Goal: Task Accomplishment & Management: Complete application form

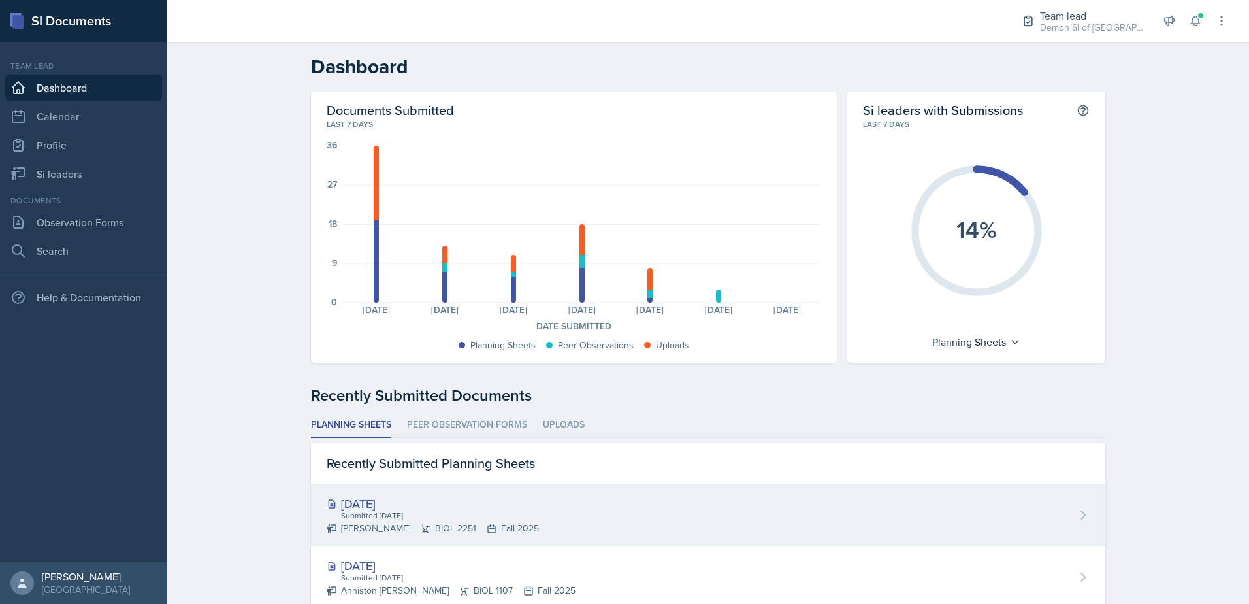
click at [604, 529] on div "[DATE] Submitted [DATE] [PERSON_NAME] BIOL 2251 Fall 2025" at bounding box center [708, 515] width 794 height 62
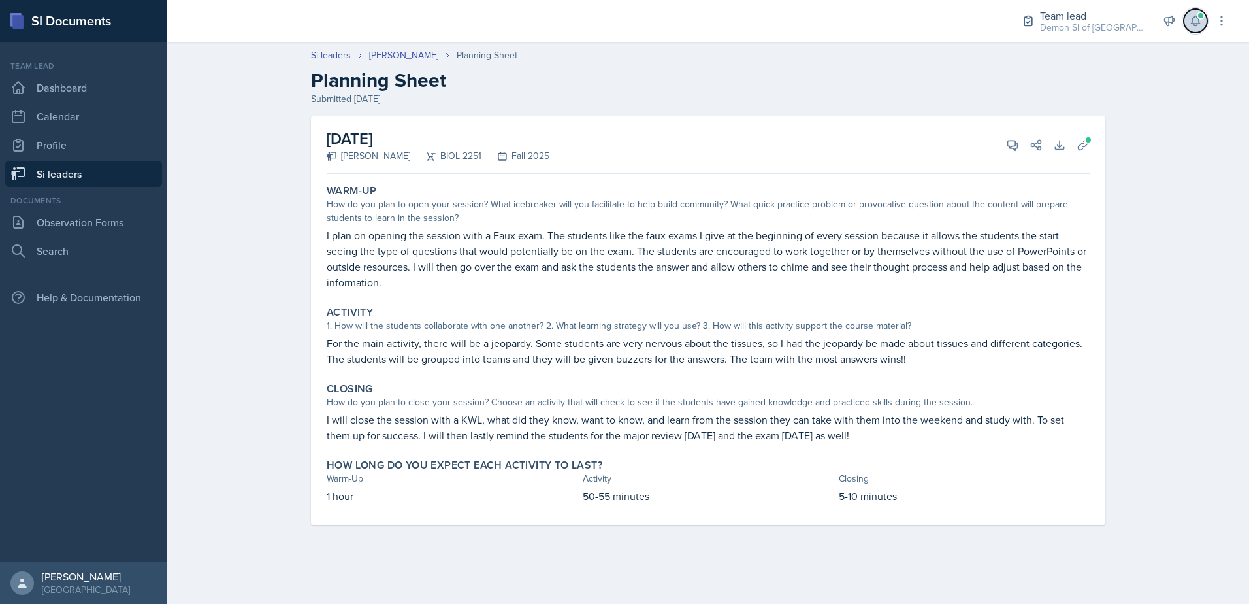
click at [1205, 24] on button at bounding box center [1196, 21] width 24 height 24
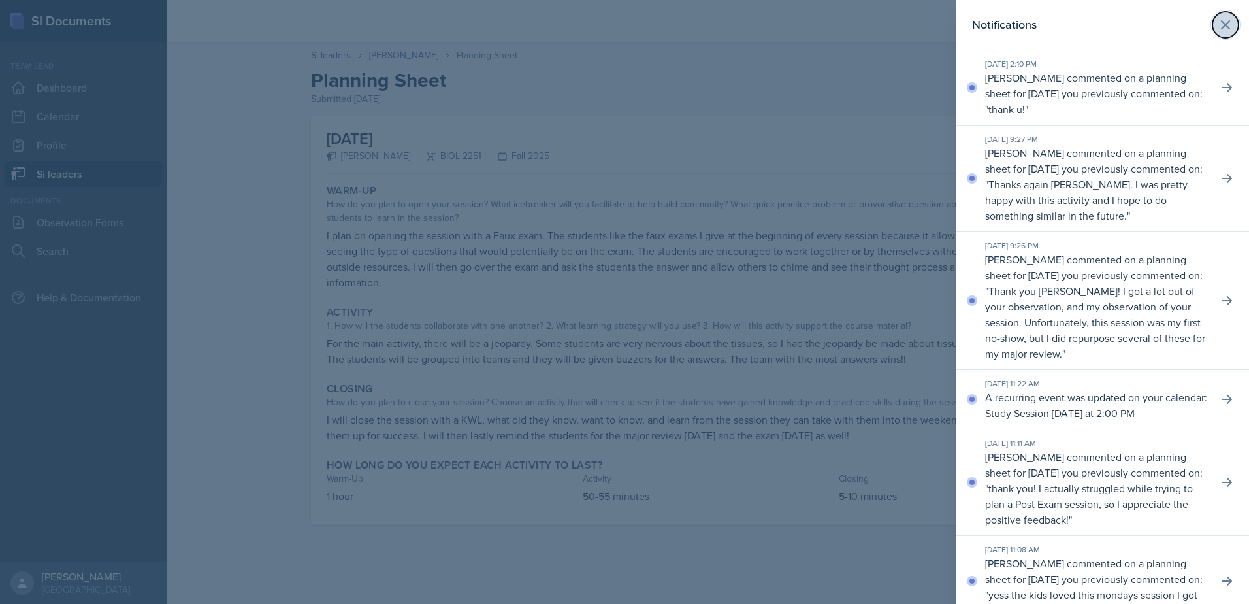
click at [1222, 27] on icon at bounding box center [1226, 25] width 8 height 8
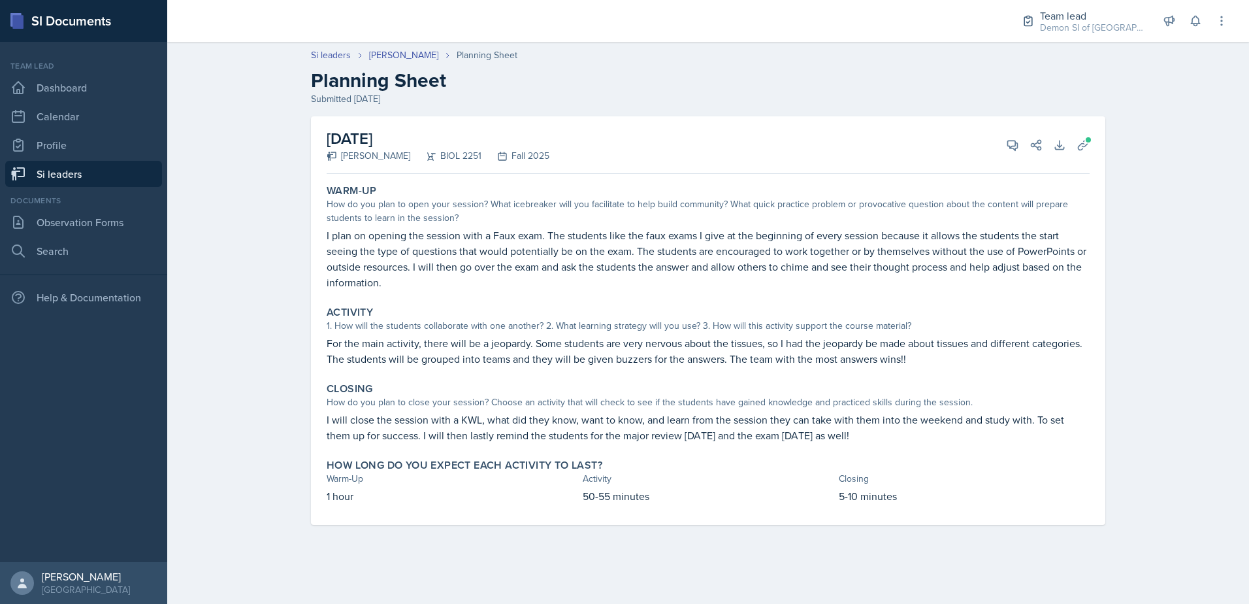
click at [123, 175] on link "Si leaders" at bounding box center [83, 174] width 157 height 26
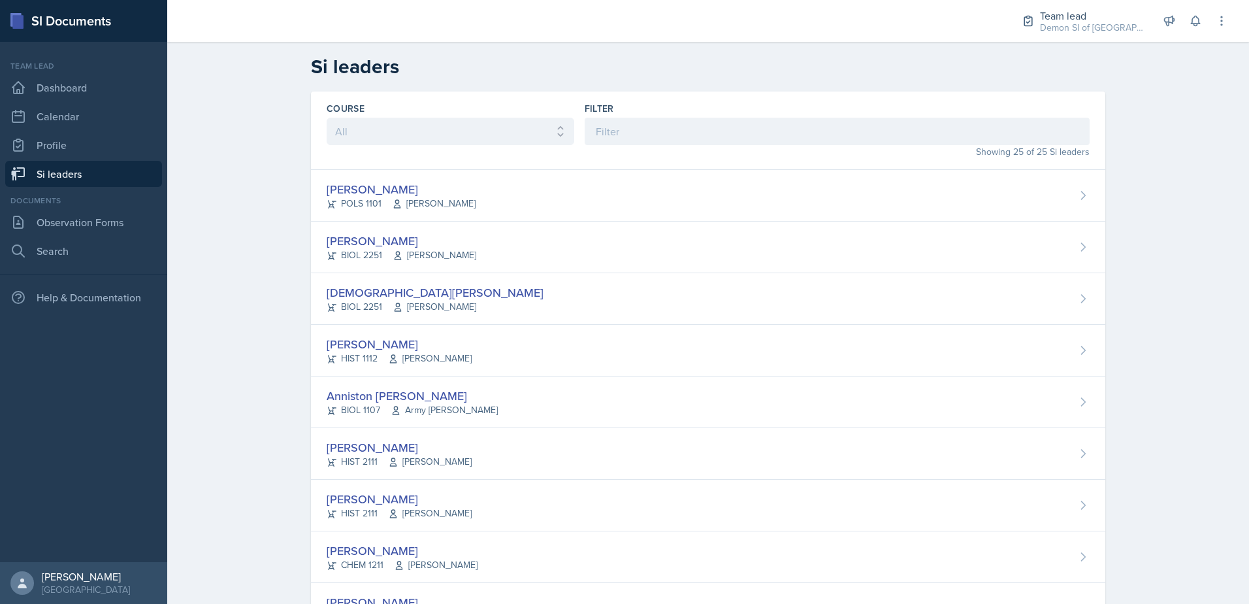
click at [1056, 40] on div "Team lead Demon SI of Fleet Street / Fall 2025 Team lead Demon SI of [GEOGRAPHI…" at bounding box center [1115, 21] width 225 height 42
click at [1058, 37] on div "Team lead Demon SI of [GEOGRAPHIC_DATA] / Fall 2025" at bounding box center [1083, 21] width 138 height 35
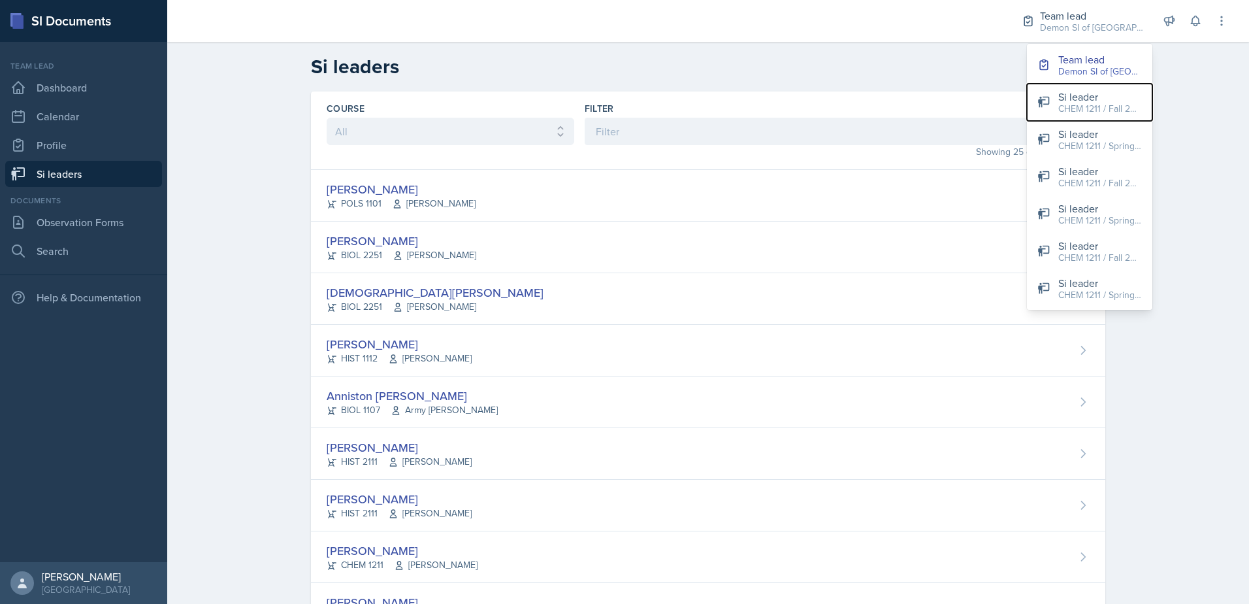
click at [1077, 105] on div "CHEM 1211 / Fall 2025" at bounding box center [1100, 109] width 84 height 14
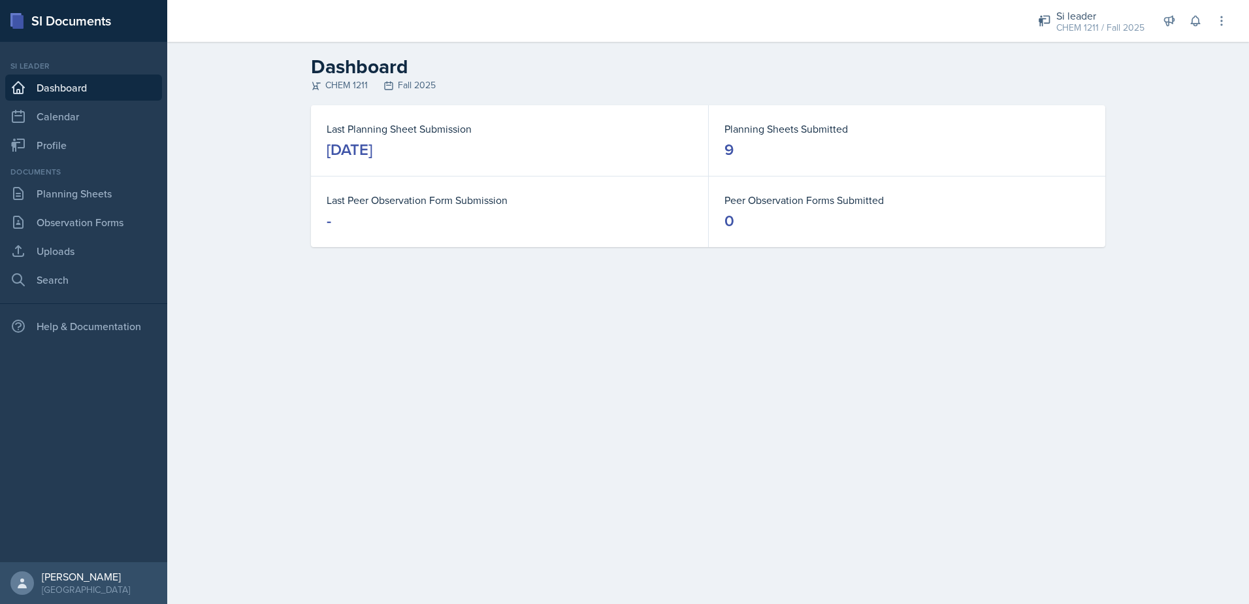
drag, startPoint x: 146, startPoint y: 176, endPoint x: 152, endPoint y: 184, distance: 9.8
click at [148, 177] on div "Documents" at bounding box center [83, 172] width 157 height 12
click at [134, 201] on link "Planning Sheets" at bounding box center [83, 193] width 157 height 26
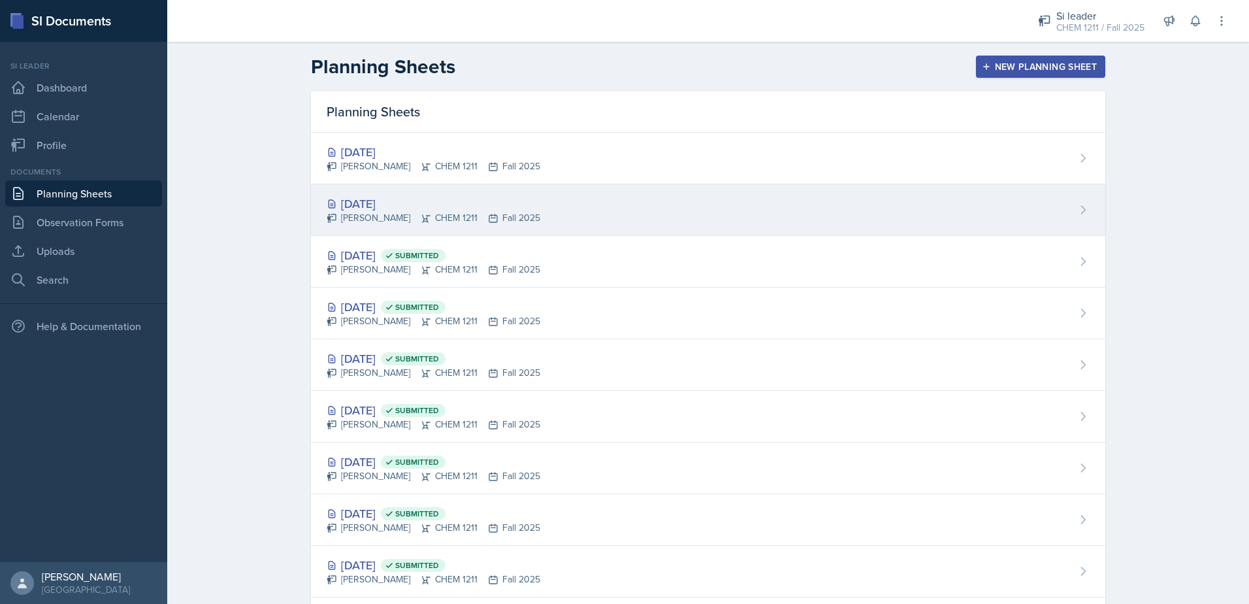
click at [412, 219] on div "[PERSON_NAME] CHEM 1211 Fall 2025" at bounding box center [434, 218] width 214 height 14
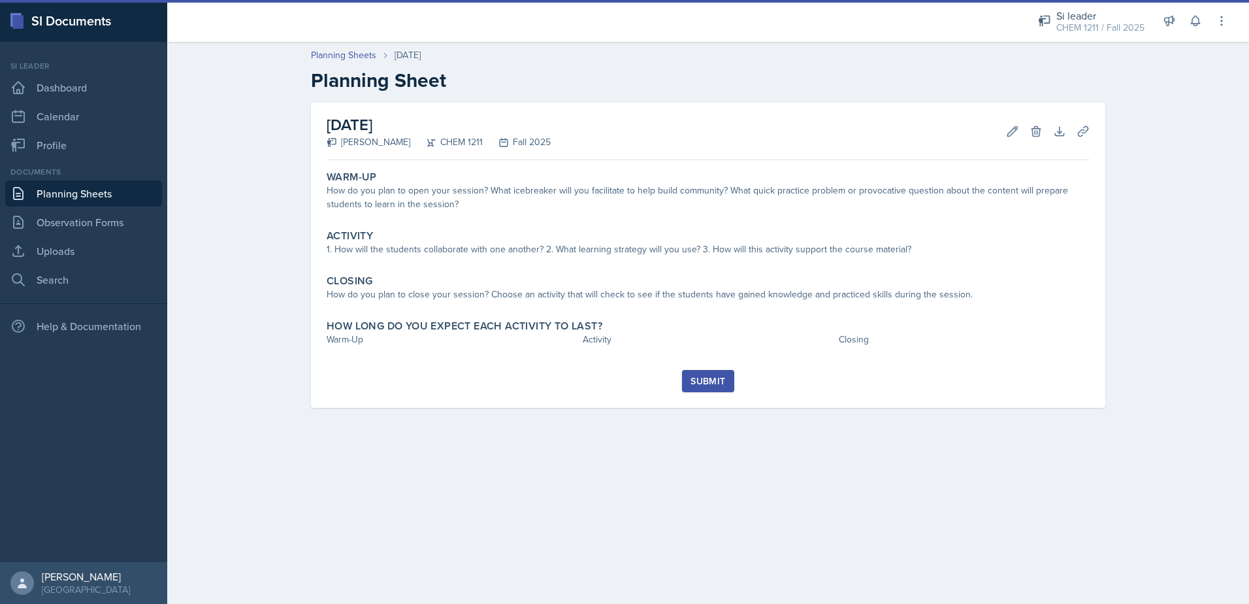
click at [71, 195] on link "Planning Sheets" at bounding box center [83, 193] width 157 height 26
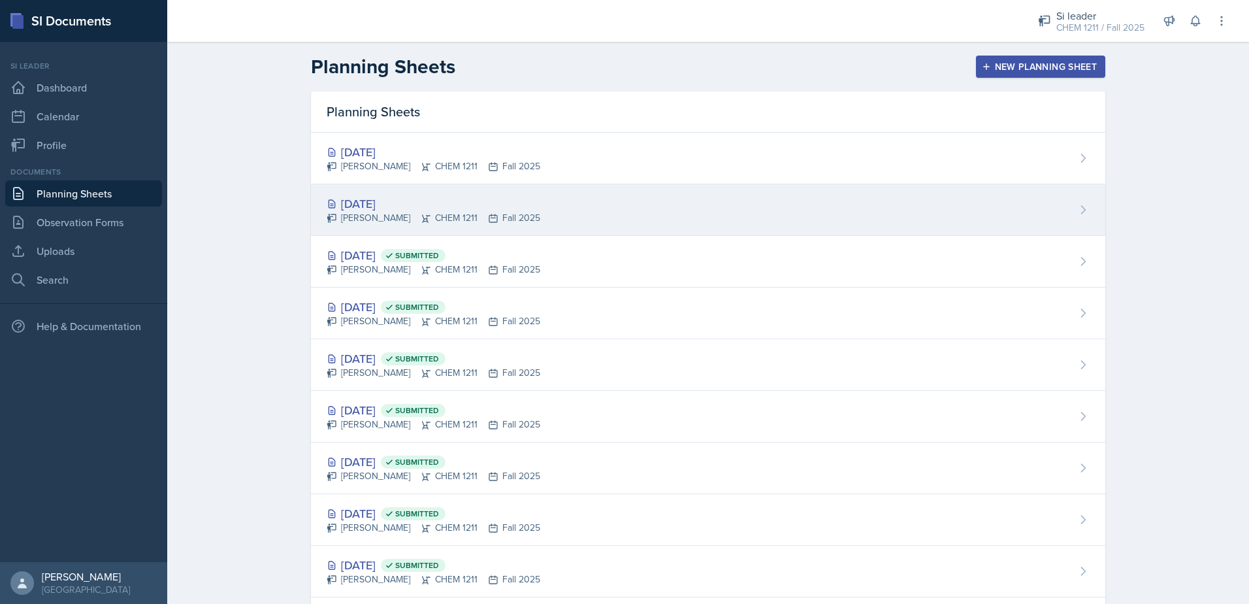
click at [461, 229] on div "[DATE] [PERSON_NAME] CHEM 1211 Fall 2025" at bounding box center [708, 210] width 794 height 52
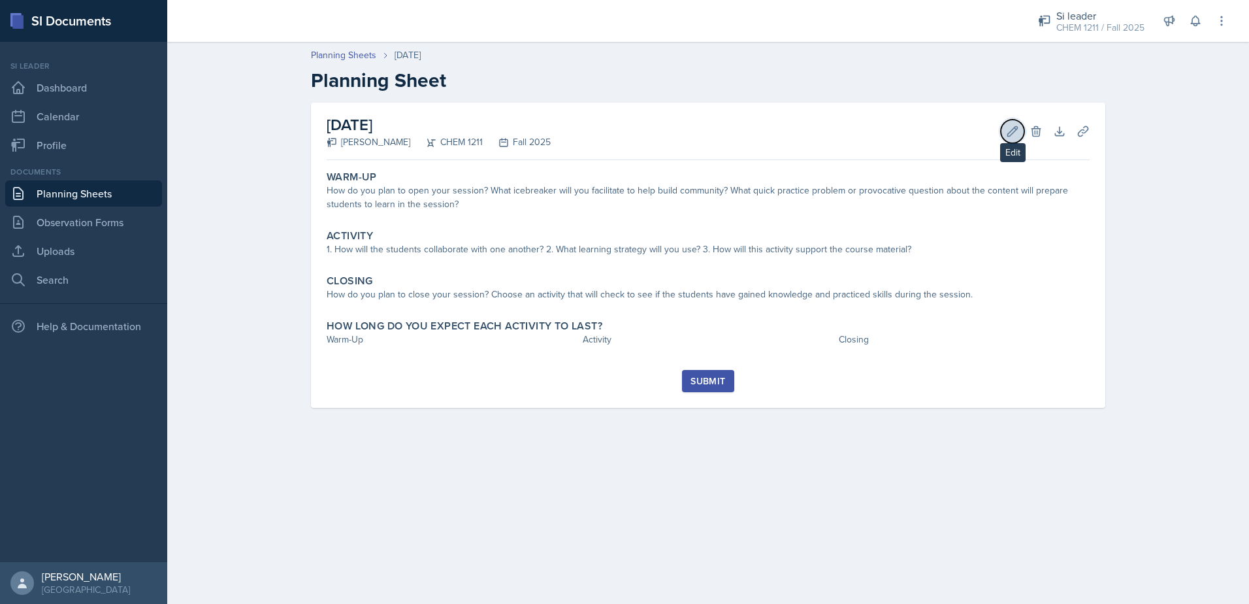
click at [1018, 123] on button "Edit" at bounding box center [1013, 132] width 24 height 24
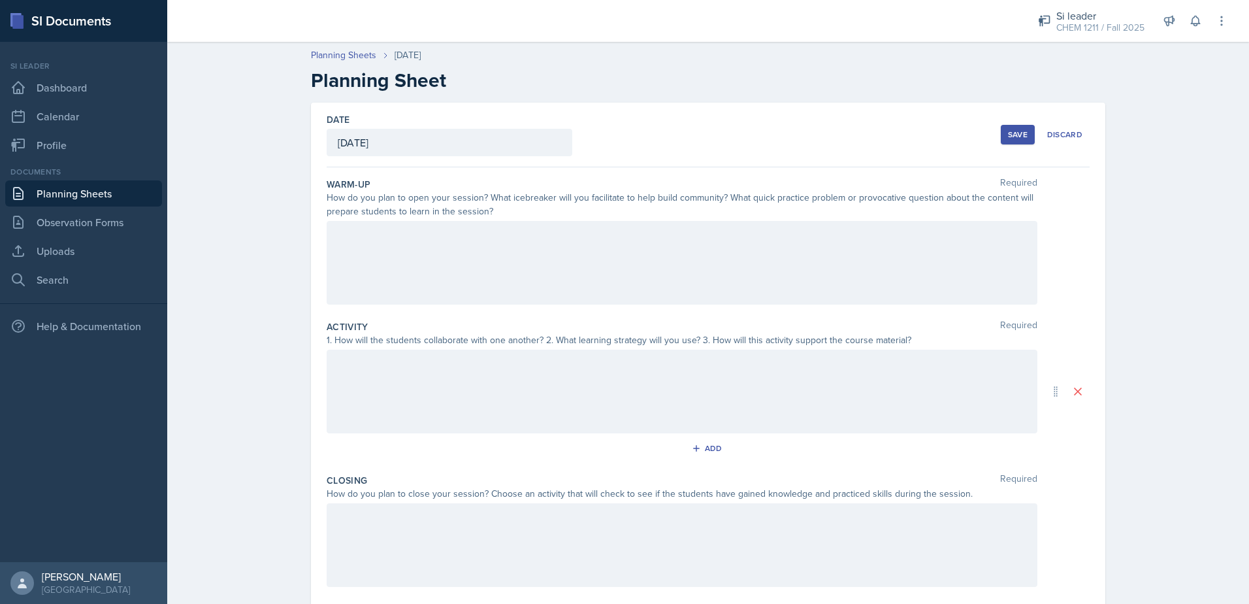
click at [368, 249] on div at bounding box center [682, 263] width 711 height 84
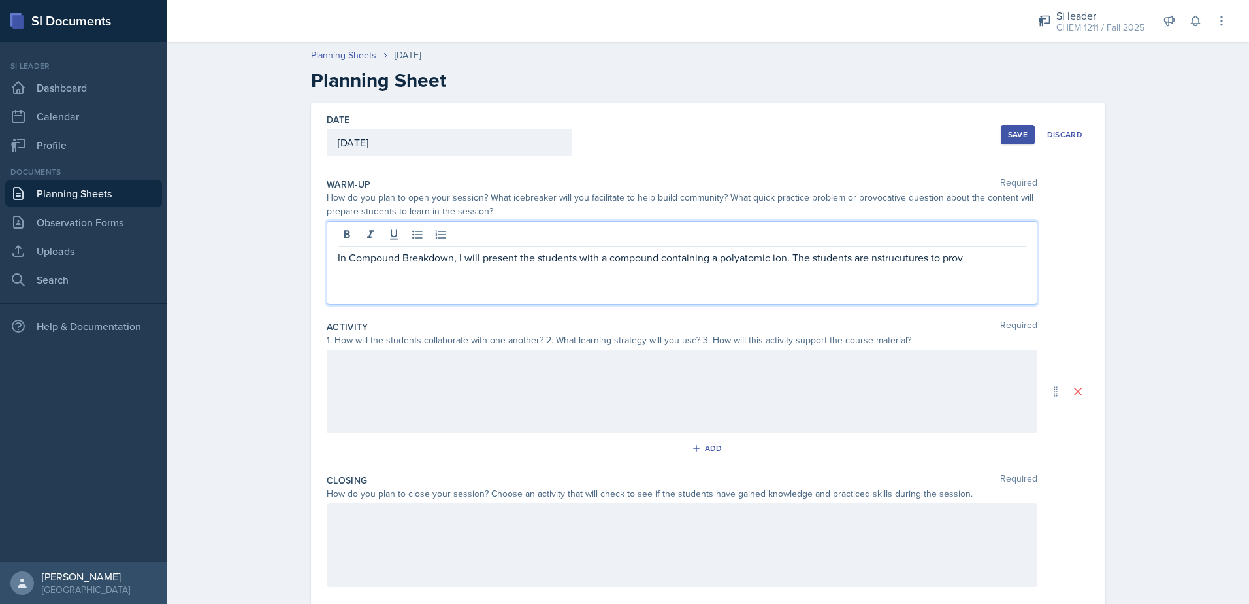
click at [600, 257] on p "In Compound Breakdown, I will present the students with a compound containing a…" at bounding box center [682, 258] width 689 height 16
click at [954, 256] on p "In Compound Breakdown, I will present the students with the name of a compound …" at bounding box center [682, 258] width 689 height 16
click at [1005, 267] on div "In Compound Breakdown, I will present the students with the name of a compound …" at bounding box center [682, 263] width 711 height 84
click at [1003, 261] on p "In Compound Breakdown, I will present the students with the name of a compound …" at bounding box center [682, 258] width 689 height 16
click at [501, 278] on p "In Compound Breakdown, I will present the students with the name of a compound …" at bounding box center [682, 265] width 689 height 31
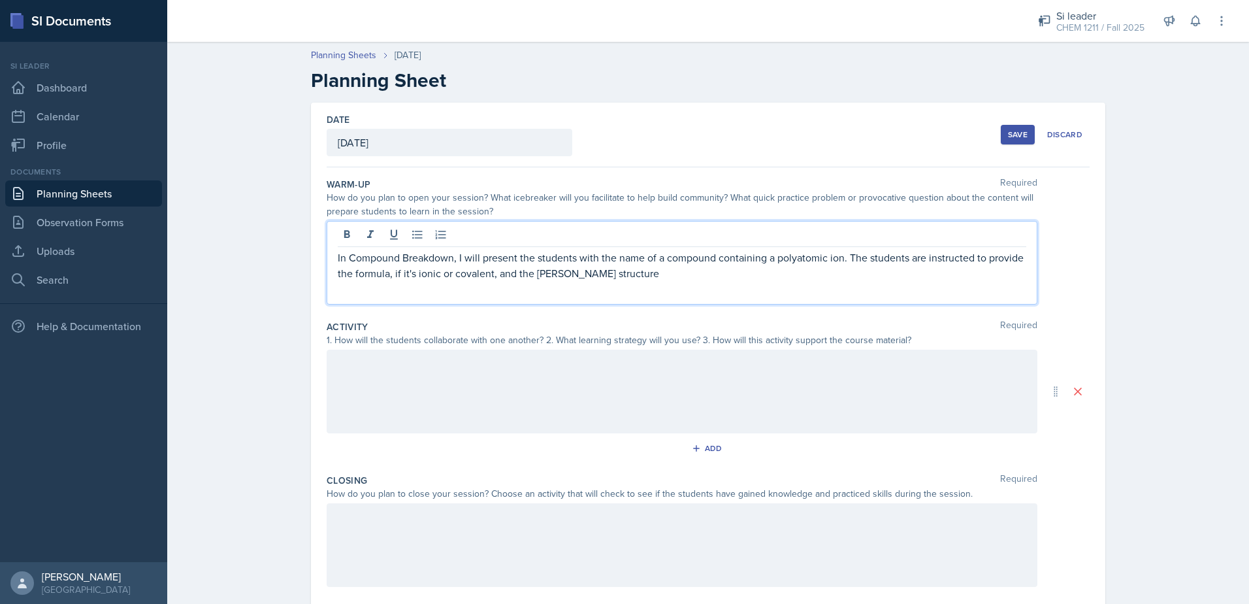
click at [552, 271] on p "In Compound Breakdown, I will present the students with the name of a compound …" at bounding box center [682, 265] width 689 height 31
click at [669, 287] on div "In Compound Breakdown, I will present the students with the name of a compound …" at bounding box center [682, 263] width 711 height 84
drag, startPoint x: 656, startPoint y: 272, endPoint x: 662, endPoint y: 276, distance: 8.0
click at [657, 273] on p "In Compound Breakdown, I will present the students with the name of a compound …" at bounding box center [682, 265] width 689 height 31
click at [879, 275] on p "In Compound Breakdown, I will present the students with the name of a compound …" at bounding box center [682, 265] width 689 height 31
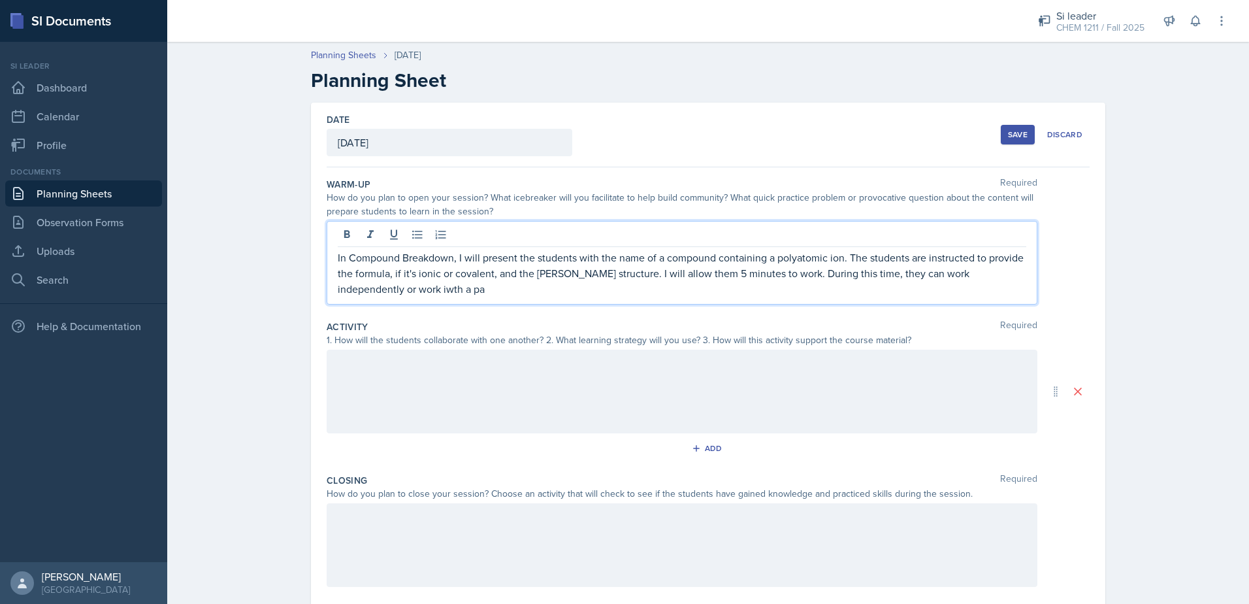
click at [381, 302] on div "In Compound Breakdown, I will present the students with the name of a compound …" at bounding box center [682, 263] width 711 height 84
drag, startPoint x: 382, startPoint y: 291, endPoint x: 425, endPoint y: 293, distance: 43.8
click at [383, 291] on p "In Compound Breakdown, I will present the students with the name of a compound …" at bounding box center [682, 273] width 689 height 47
click at [987, 287] on div "In Compound Breakdown, I will present the students with the name of a compound …" at bounding box center [682, 263] width 711 height 84
click at [835, 274] on p "In Compound Breakdown, I will present the students with the name of a compound …" at bounding box center [682, 273] width 689 height 47
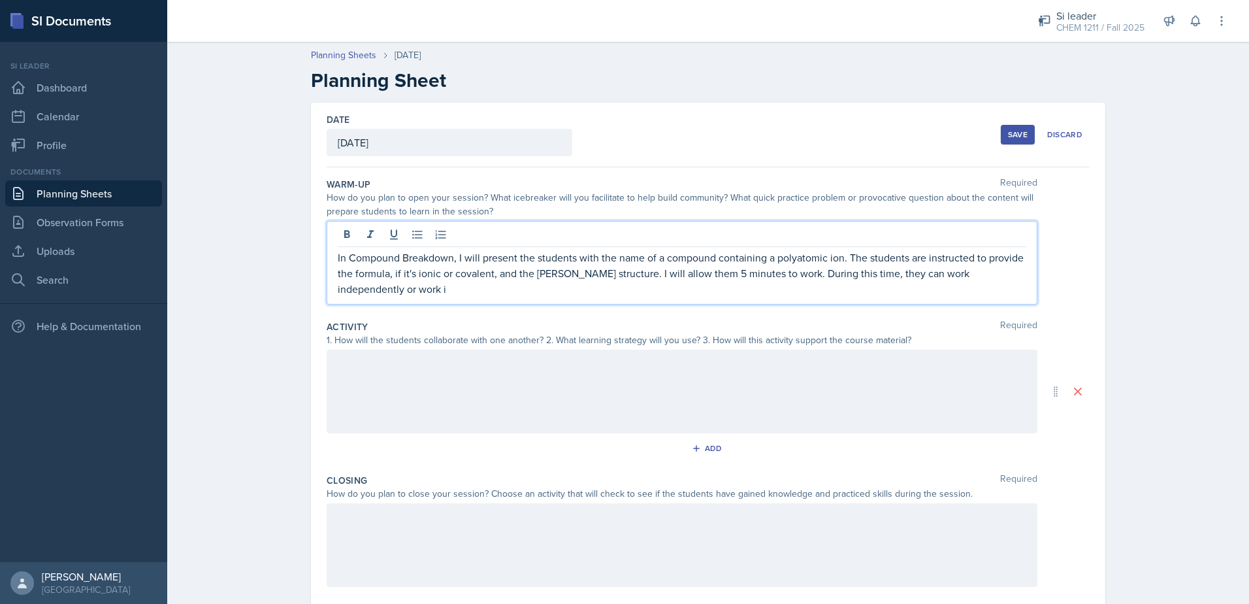
drag, startPoint x: 835, startPoint y: 270, endPoint x: 863, endPoint y: 267, distance: 28.4
click at [837, 268] on p "In Compound Breakdown, I will present the students with the name of a compound …" at bounding box center [682, 273] width 689 height 47
click at [866, 267] on p "In Compound Breakdown, I will present the students with the name of a compound …" at bounding box center [682, 273] width 689 height 47
drag, startPoint x: 941, startPoint y: 291, endPoint x: 921, endPoint y: 285, distance: 20.5
click at [917, 289] on div "In Compound Breakdown, I will present the students with the name of a compound …" at bounding box center [682, 263] width 711 height 84
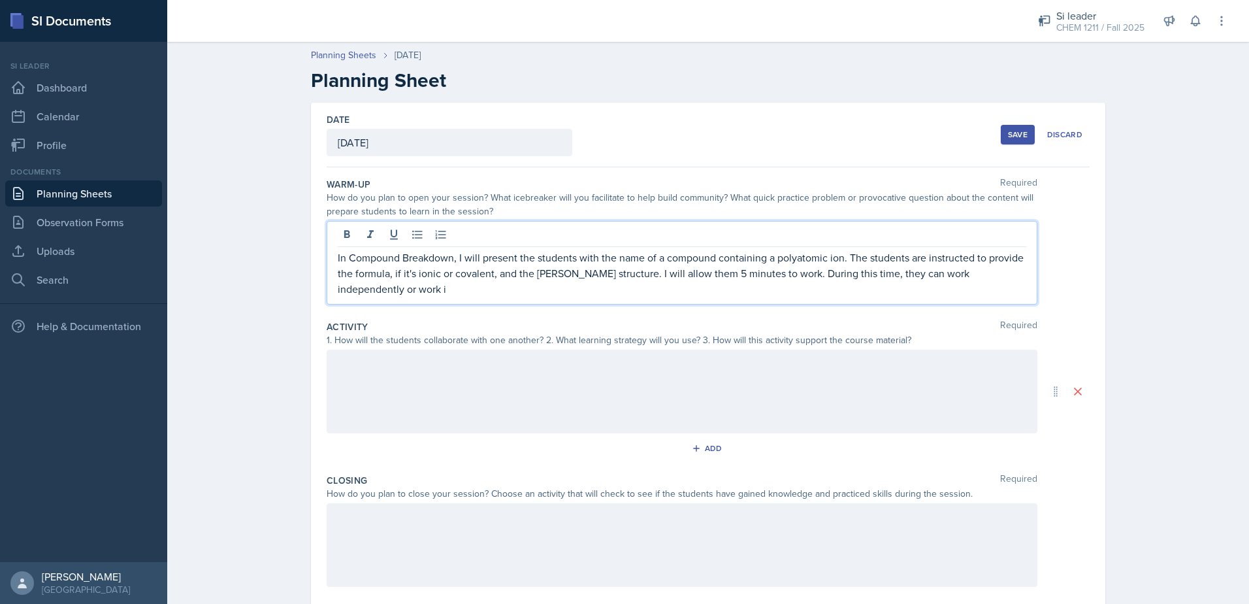
drag, startPoint x: 972, startPoint y: 268, endPoint x: 1019, endPoint y: 272, distance: 47.2
click at [973, 267] on p "In Compound Breakdown, I will present the students with the name of a compound …" at bounding box center [682, 273] width 689 height 47
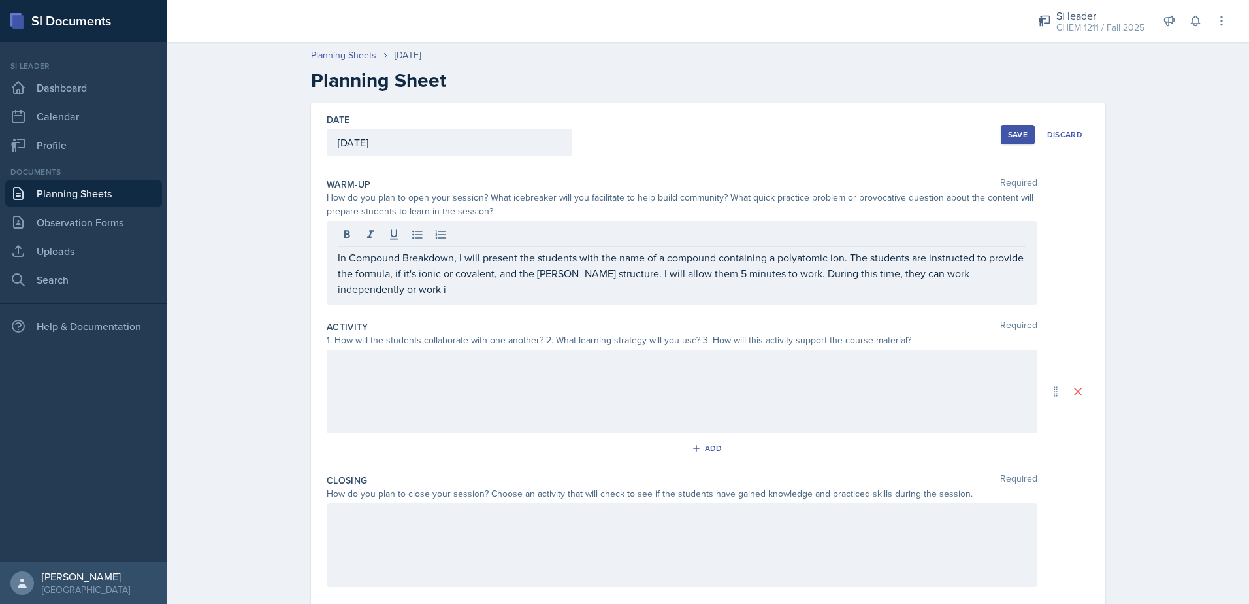
drag, startPoint x: 1022, startPoint y: 272, endPoint x: 1054, endPoint y: 289, distance: 36.2
click at [1022, 272] on div "In Compound Breakdown, I will present the students with the name of a compound …" at bounding box center [682, 263] width 711 height 84
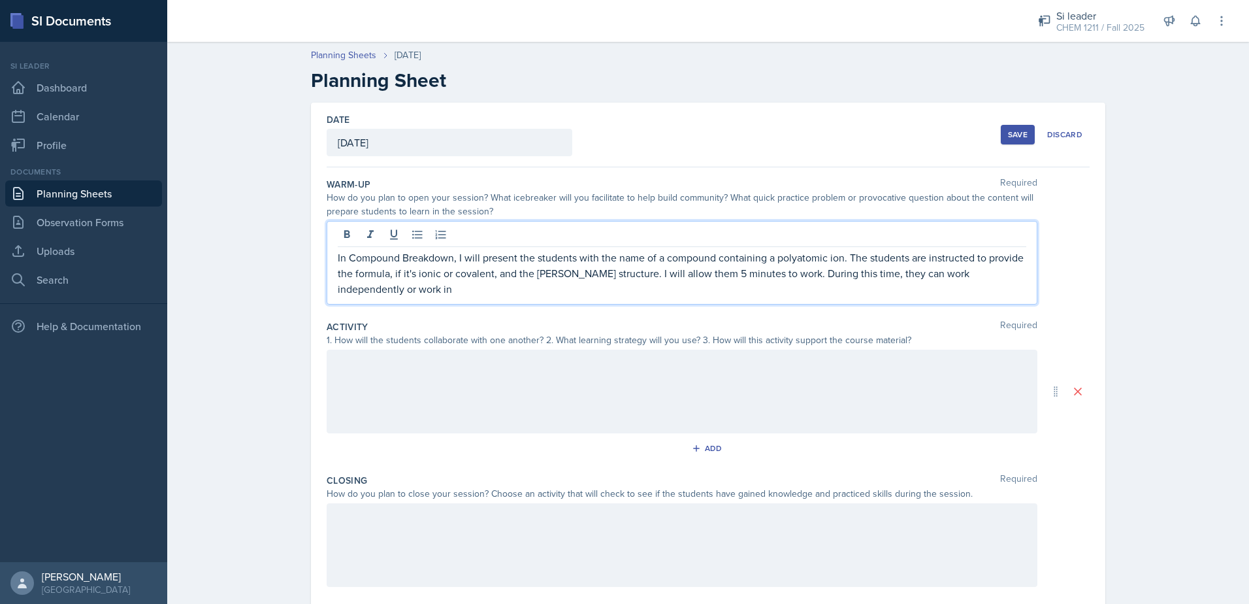
click at [1019, 276] on p "In Compound Breakdown, I will present the students with the name of a compound …" at bounding box center [682, 273] width 689 height 47
click at [878, 278] on p "In Compound Breakdown, I will present the students with the name of a compound …" at bounding box center [682, 273] width 689 height 47
click at [897, 271] on p "In Compound Breakdown, I will present the students with the name of a compound …" at bounding box center [682, 273] width 689 height 47
click at [885, 278] on p "In Compound Breakdown, I will present the students with the name of a compound …" at bounding box center [682, 273] width 689 height 47
click at [912, 276] on p "In Compound Breakdown, I will present the students with the name of a compound …" at bounding box center [682, 273] width 689 height 47
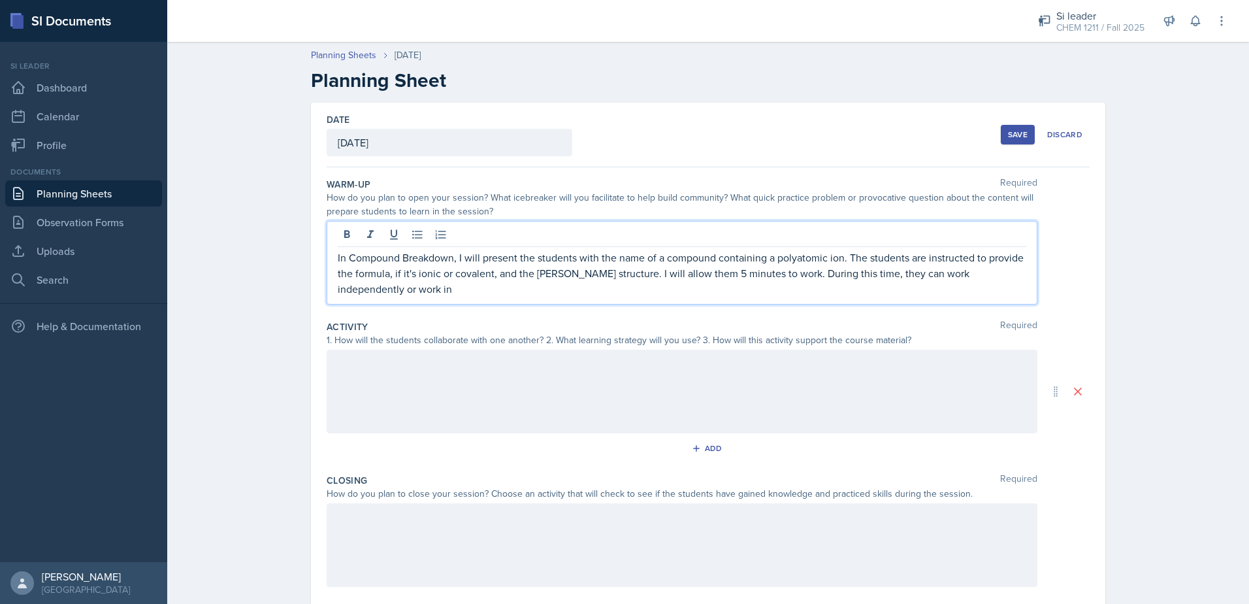
click at [997, 270] on p "In Compound Breakdown, I will present the students with the name of a compound …" at bounding box center [682, 273] width 689 height 47
click at [1028, 270] on div "In Compound Breakdown, I will present the students with the name of a compound …" at bounding box center [682, 263] width 711 height 84
click at [1018, 277] on p "In Compound Breakdown, I will present the students with the name of a compound …" at bounding box center [682, 273] width 689 height 47
click at [987, 269] on p "In Compound Breakdown, I will present the students with the name of a compound …" at bounding box center [682, 273] width 689 height 47
click at [464, 298] on div "In Compound Breakdown, I will present the students with the name of a compound …" at bounding box center [682, 263] width 711 height 84
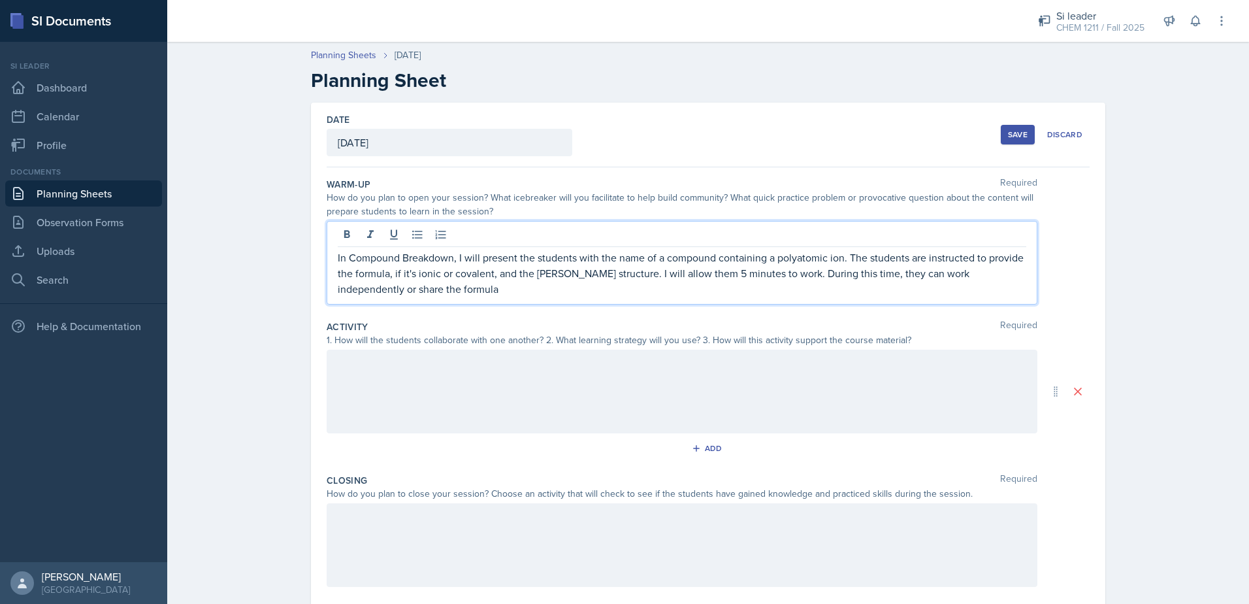
click at [464, 295] on p "In Compound Breakdown, I will present the students with the name of a compound …" at bounding box center [682, 273] width 689 height 47
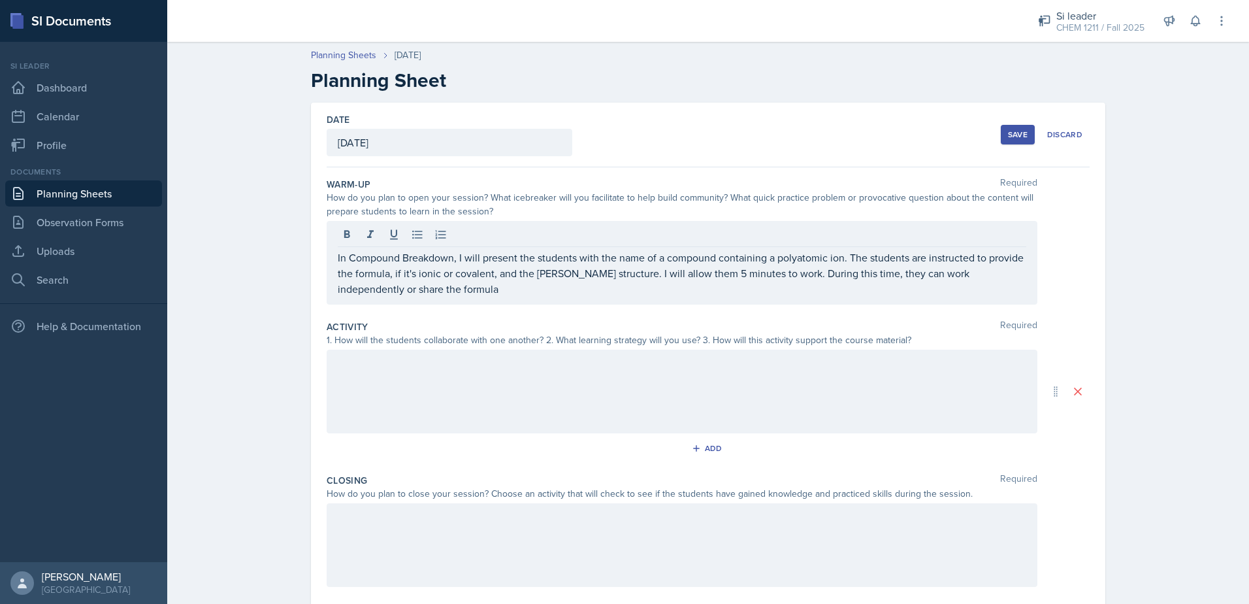
drag, startPoint x: 331, startPoint y: 290, endPoint x: 402, endPoint y: 295, distance: 70.7
click at [402, 295] on div "In Compound Breakdown, I will present the students with the name of a compound …" at bounding box center [682, 263] width 711 height 84
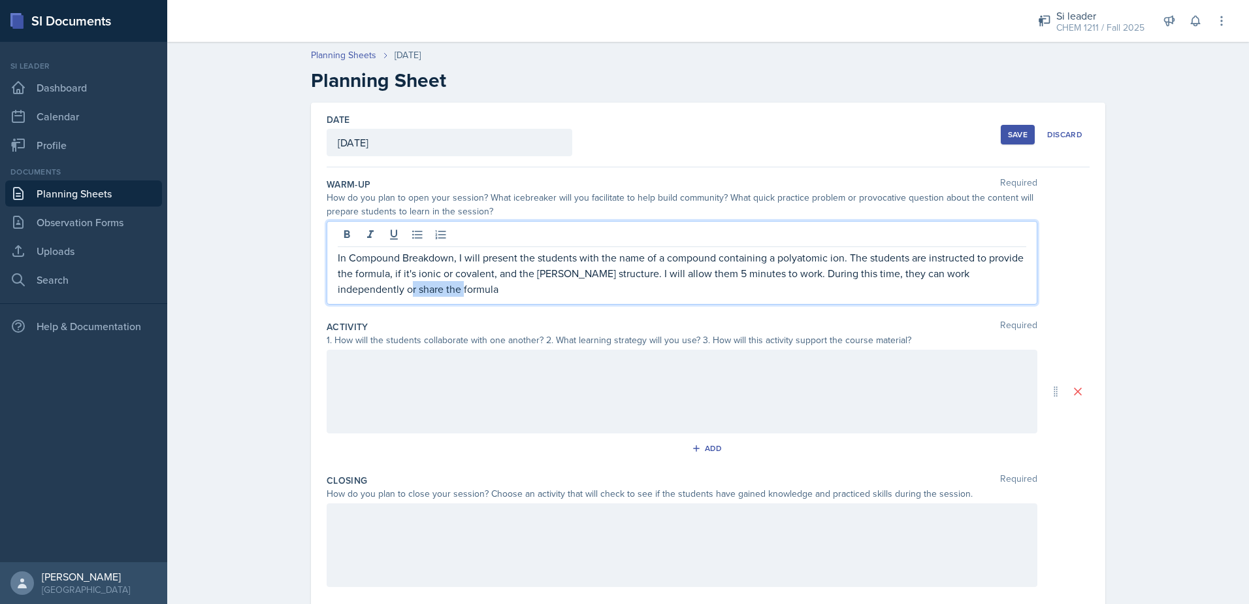
drag, startPoint x: 402, startPoint y: 295, endPoint x: 320, endPoint y: 293, distance: 81.7
click at [320, 293] on div "Date [DATE] [DATE] 31 1 2 3 4 5 6 7 8 9 10 11 12 13 14 15 16 17 18 19 20 21 22 …" at bounding box center [708, 392] width 794 height 578
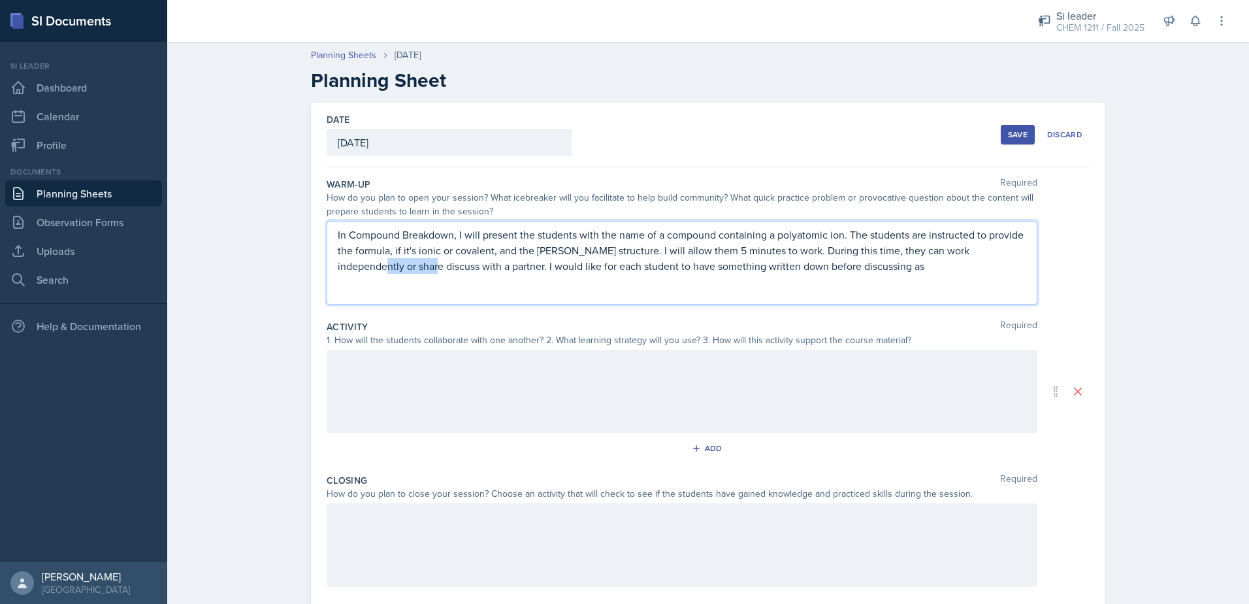
drag, startPoint x: 354, startPoint y: 267, endPoint x: 993, endPoint y: 257, distance: 639.0
click at [993, 257] on p "In Compound Breakdown, I will present the students with the name of a compound …" at bounding box center [682, 250] width 689 height 47
click at [703, 266] on p "In Compound Breakdown, I will present the students with the name of a compound …" at bounding box center [682, 250] width 689 height 47
click at [859, 263] on p "In Compound Breakdown, I will present the students with the name of a compound …" at bounding box center [682, 250] width 689 height 47
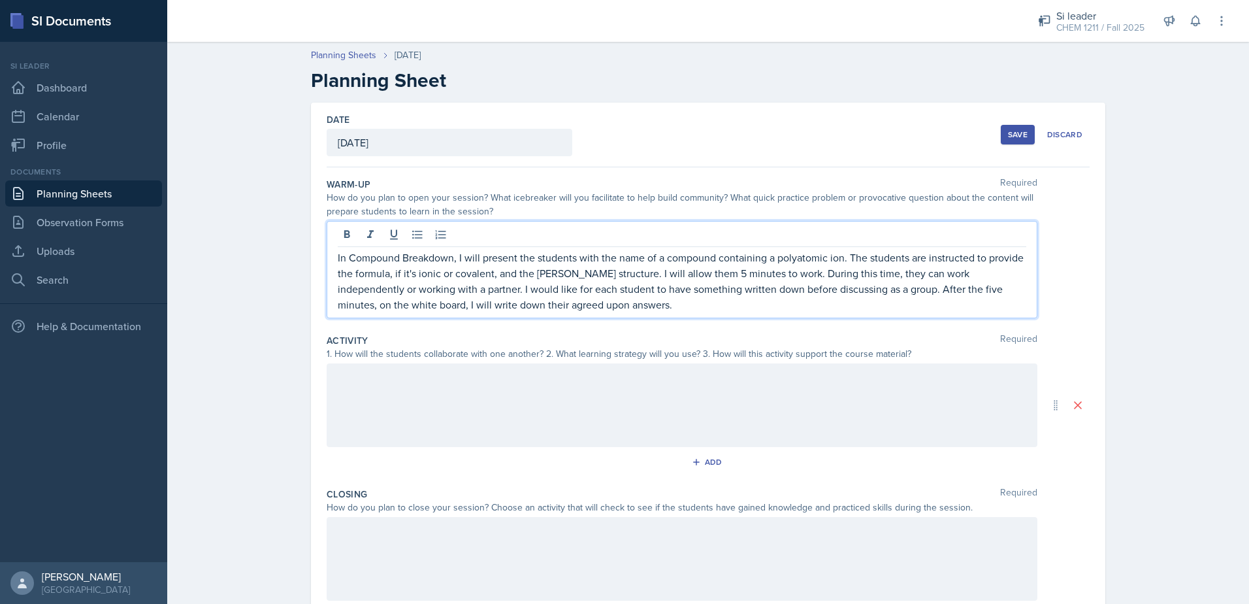
drag, startPoint x: 583, startPoint y: 284, endPoint x: 587, endPoint y: 290, distance: 8.0
click at [584, 284] on p "In Compound Breakdown, I will present the students with the name of a compound …" at bounding box center [682, 281] width 689 height 63
click at [588, 304] on p "In Compound Breakdown, I will present the students with the name of a compound …" at bounding box center [682, 281] width 689 height 63
click at [532, 368] on div at bounding box center [682, 405] width 711 height 84
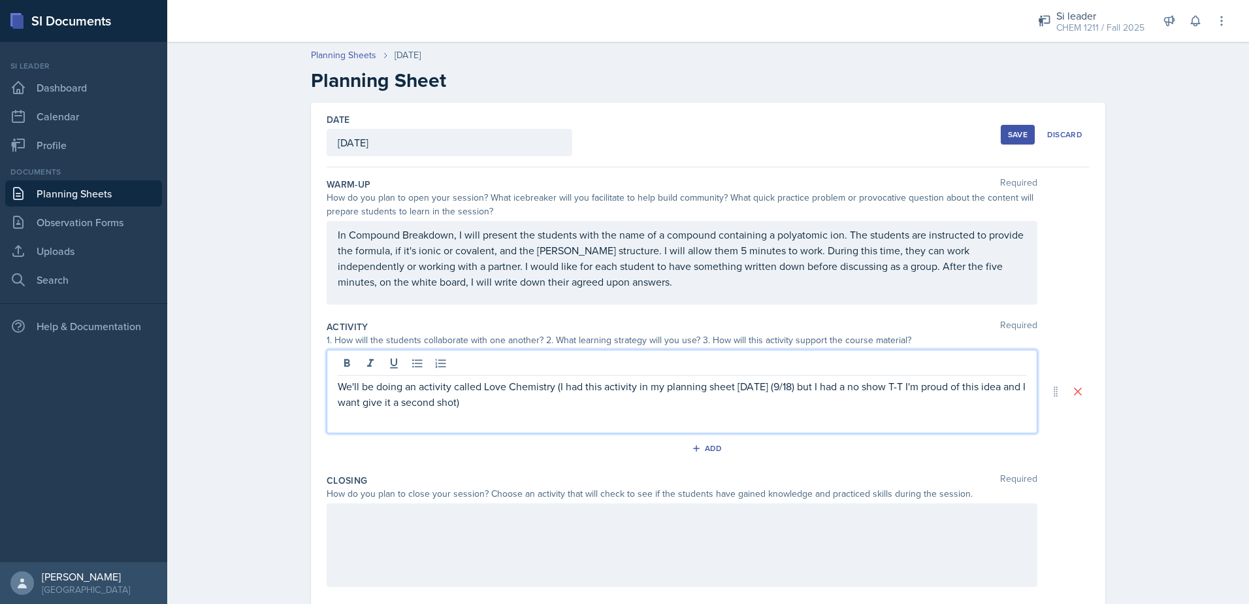
click at [505, 403] on p "We'll be doing an activity called Love Chemistry (I had this activity in my pla…" at bounding box center [682, 393] width 689 height 31
click at [893, 394] on p "We'll be doing an activity called Love Chemistry (I had this activity in my pla…" at bounding box center [682, 393] width 689 height 31
click at [924, 385] on p "We'll be doing an activity called Love Chemistry (I had this activity in my pla…" at bounding box center [682, 393] width 689 height 31
click at [743, 387] on p "We'll be doing an activity called Love Chemistry (I had this activity in my pla…" at bounding box center [682, 393] width 689 height 31
click at [521, 414] on div "We'll be doing an activity called Love Chemistry (I had this activity in my pla…" at bounding box center [682, 392] width 711 height 84
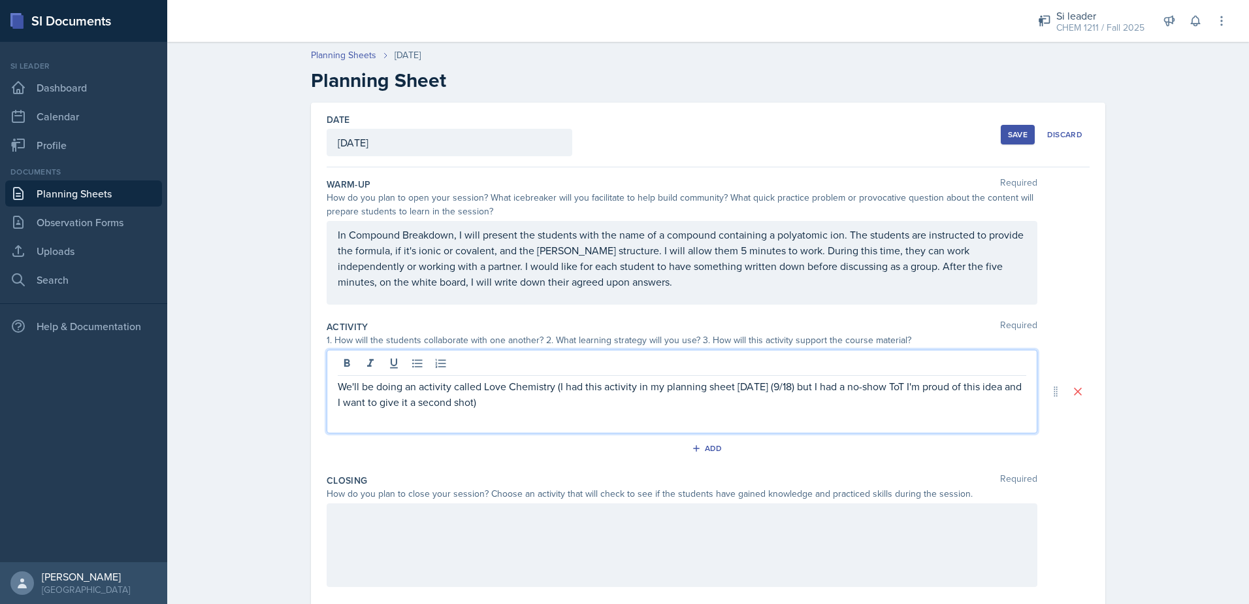
click at [533, 405] on p "We'll be doing an activity called Love Chemistry (I had this activity in my pla…" at bounding box center [682, 393] width 689 height 31
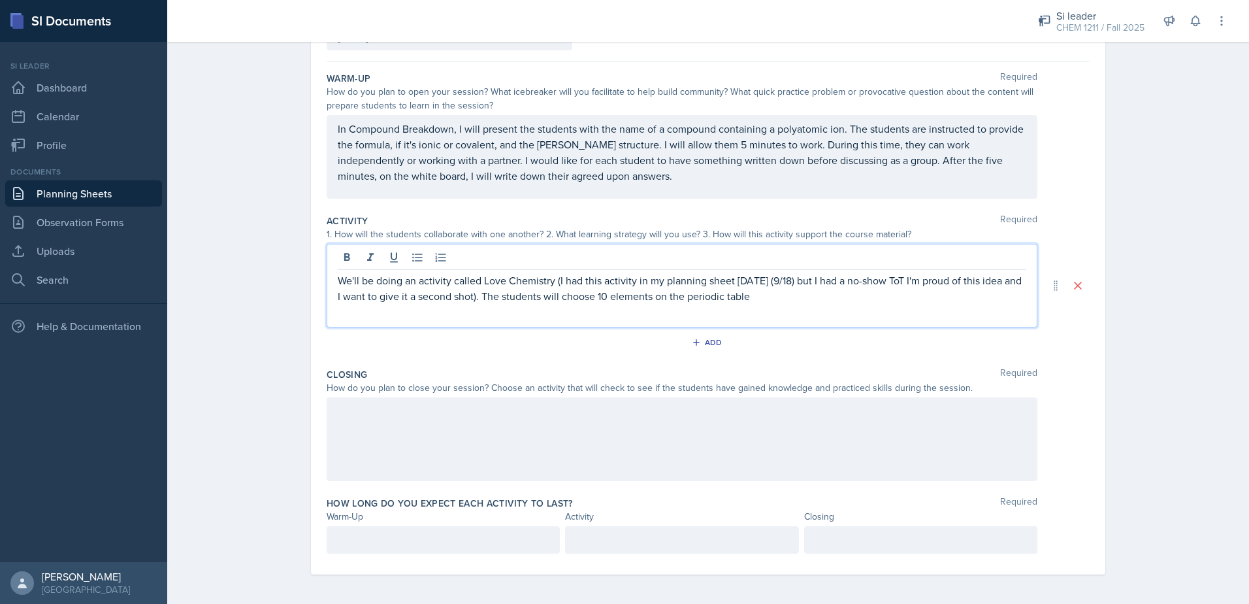
scroll to position [108, 0]
click at [431, 547] on div at bounding box center [443, 537] width 233 height 27
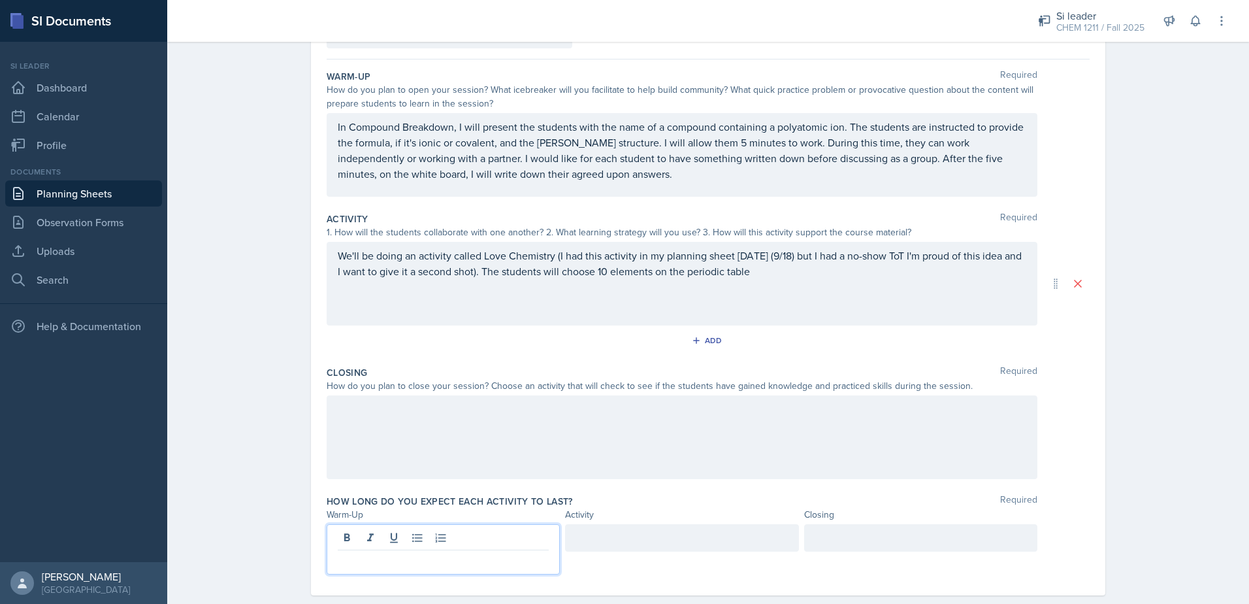
scroll to position [131, 0]
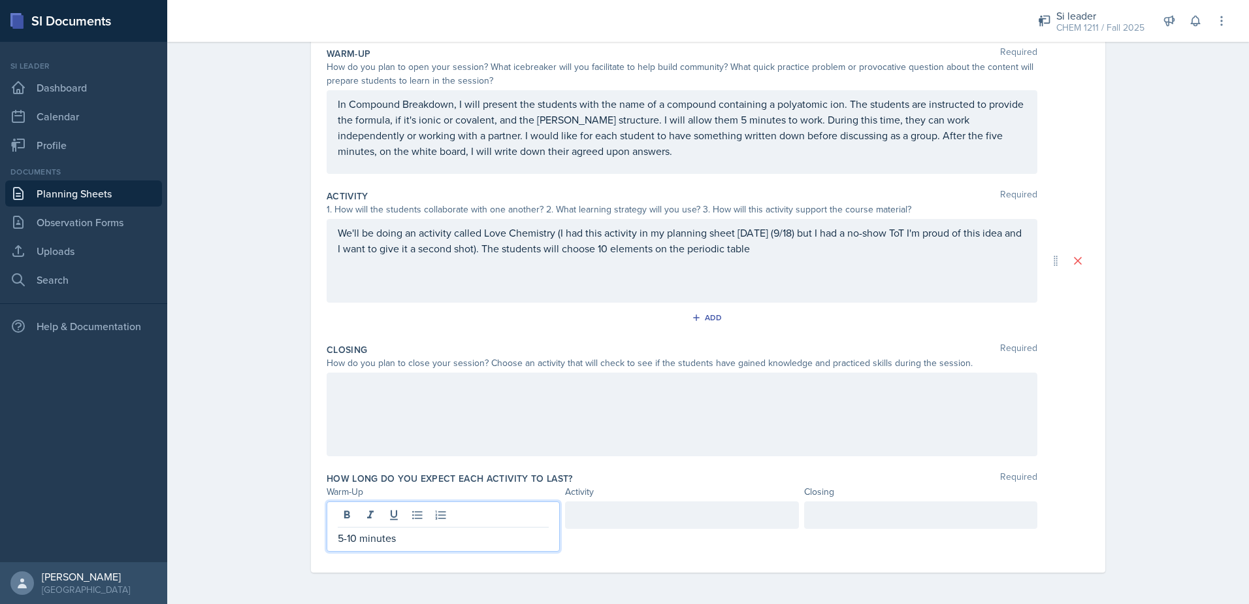
click at [669, 523] on div at bounding box center [681, 514] width 233 height 27
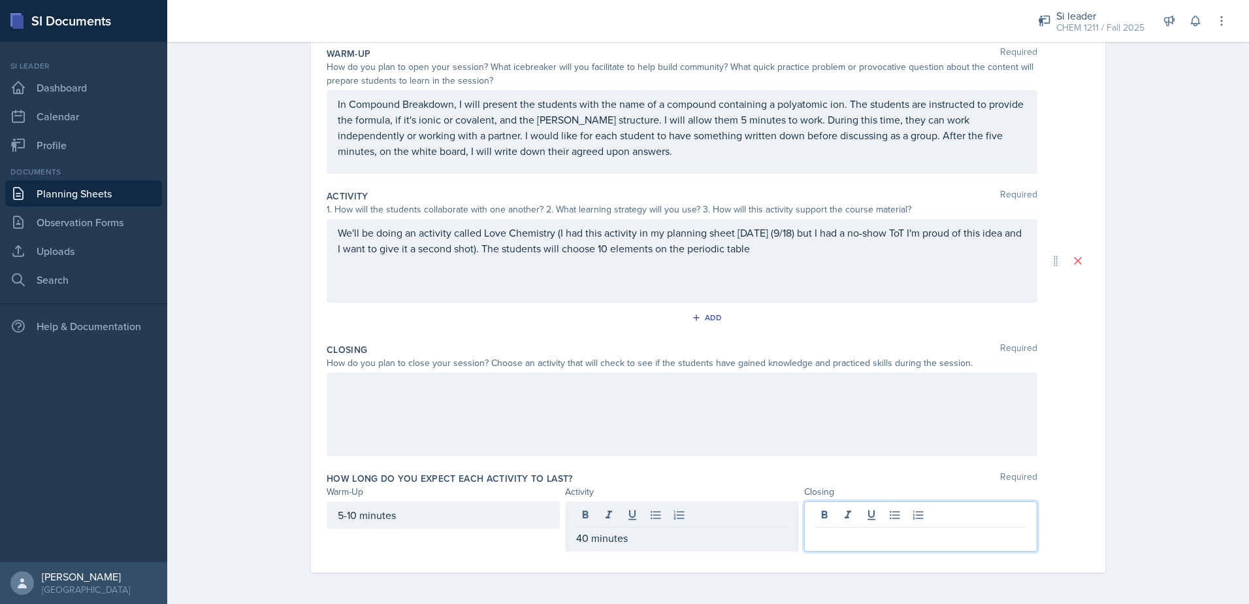
click at [845, 521] on div at bounding box center [920, 526] width 233 height 50
click at [726, 502] on div "40 minutes" at bounding box center [681, 514] width 233 height 27
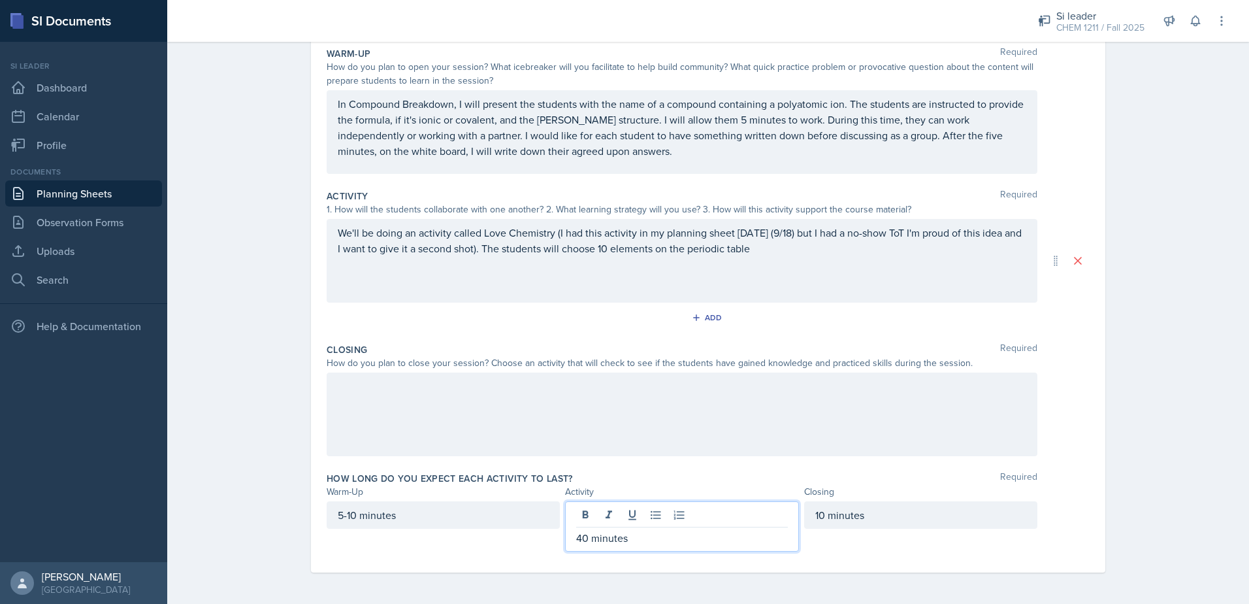
click at [583, 540] on p "40 minutes" at bounding box center [681, 538] width 211 height 16
click at [485, 433] on div at bounding box center [682, 414] width 711 height 84
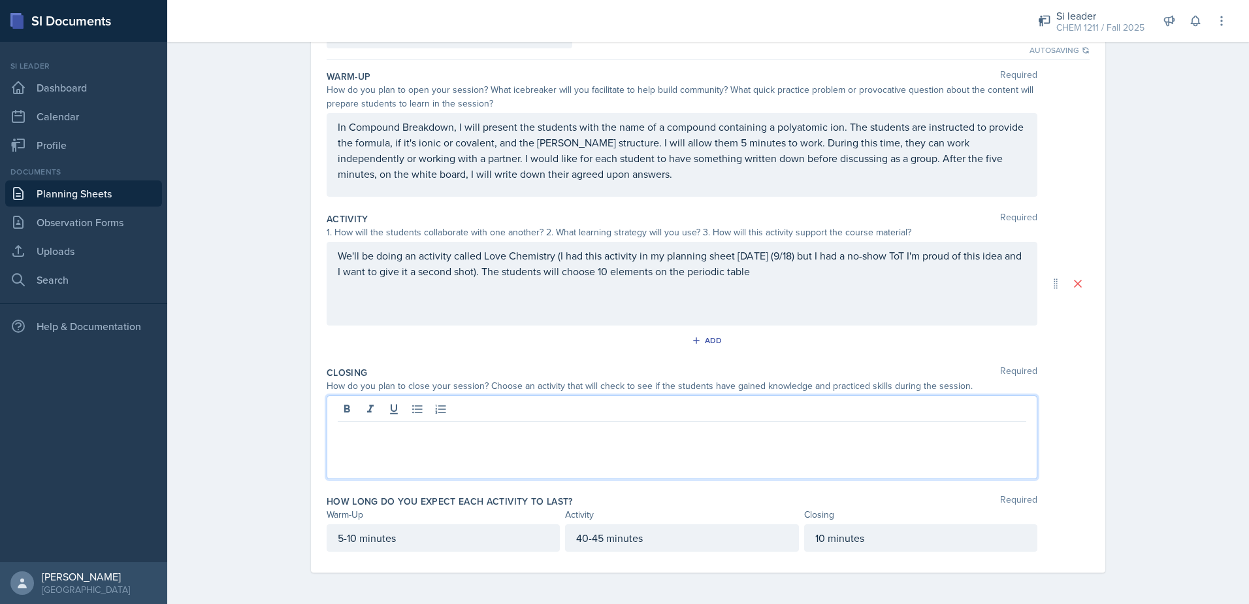
click at [922, 252] on div "We'll be doing an activity called Love Chemistry (I had this activity in my pla…" at bounding box center [682, 284] width 711 height 84
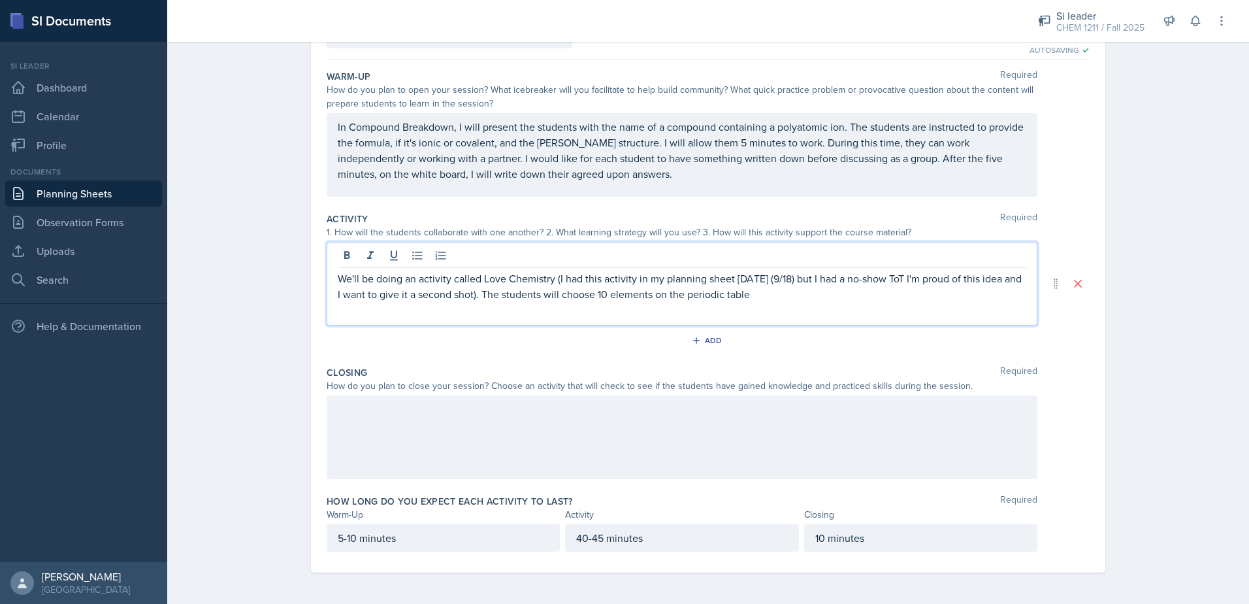
click at [835, 297] on p "We'll be doing an activity called Love Chemistry (I had this activity in my pla…" at bounding box center [682, 285] width 689 height 31
click at [928, 295] on p "We'll be doing an activity called Love Chemistry (I had this activity in my pla…" at bounding box center [682, 293] width 689 height 47
click at [632, 309] on p "We'll be doing an activity called Love Chemistry (I had this activity in my pla…" at bounding box center [682, 293] width 689 height 47
click at [874, 293] on p "We'll be doing an activity called Love Chemistry (I had this activity in my pla…" at bounding box center [682, 293] width 689 height 47
drag, startPoint x: 858, startPoint y: 308, endPoint x: 851, endPoint y: 306, distance: 6.8
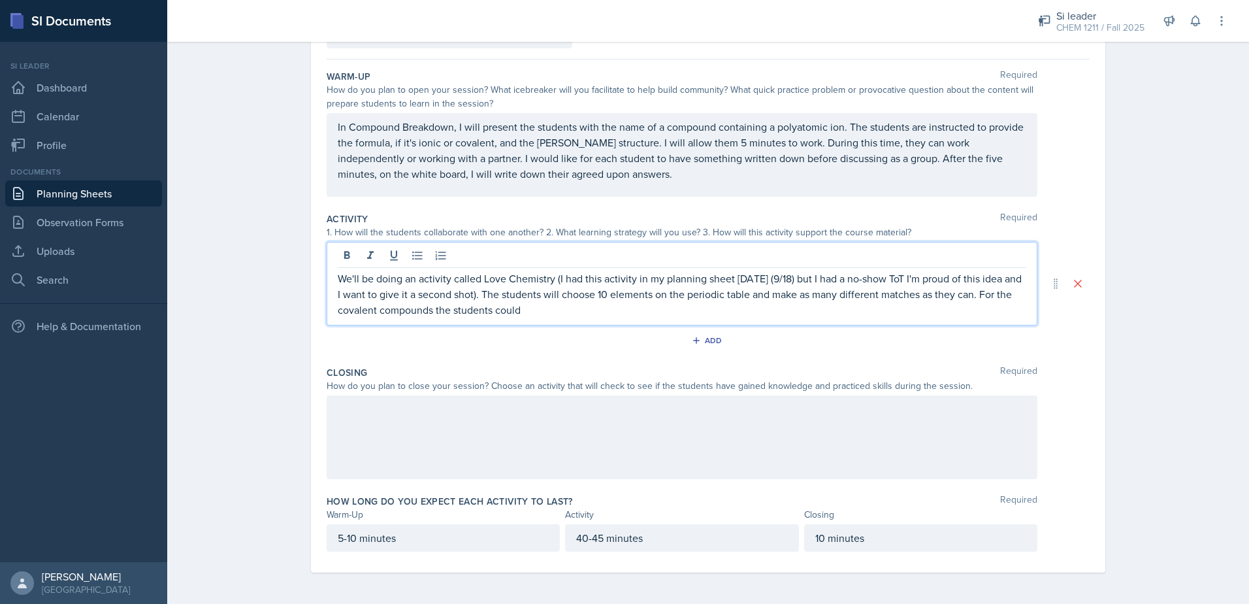
click at [856, 307] on p "We'll be doing an activity called Love Chemistry (I had this activity in my pla…" at bounding box center [682, 293] width 689 height 47
click at [551, 301] on p "We'll be doing an activity called Love Chemistry (I had this activity in my pla…" at bounding box center [682, 293] width 689 height 47
click at [583, 304] on p "We'll be doing an activity called Love Chemistry (I had this activity in my pla…" at bounding box center [682, 293] width 689 height 47
click at [583, 315] on p "We'll be doing an activity called Love Chemistry (I had this activity in my pla…" at bounding box center [682, 293] width 689 height 47
drag, startPoint x: 369, startPoint y: 310, endPoint x: 598, endPoint y: 312, distance: 228.7
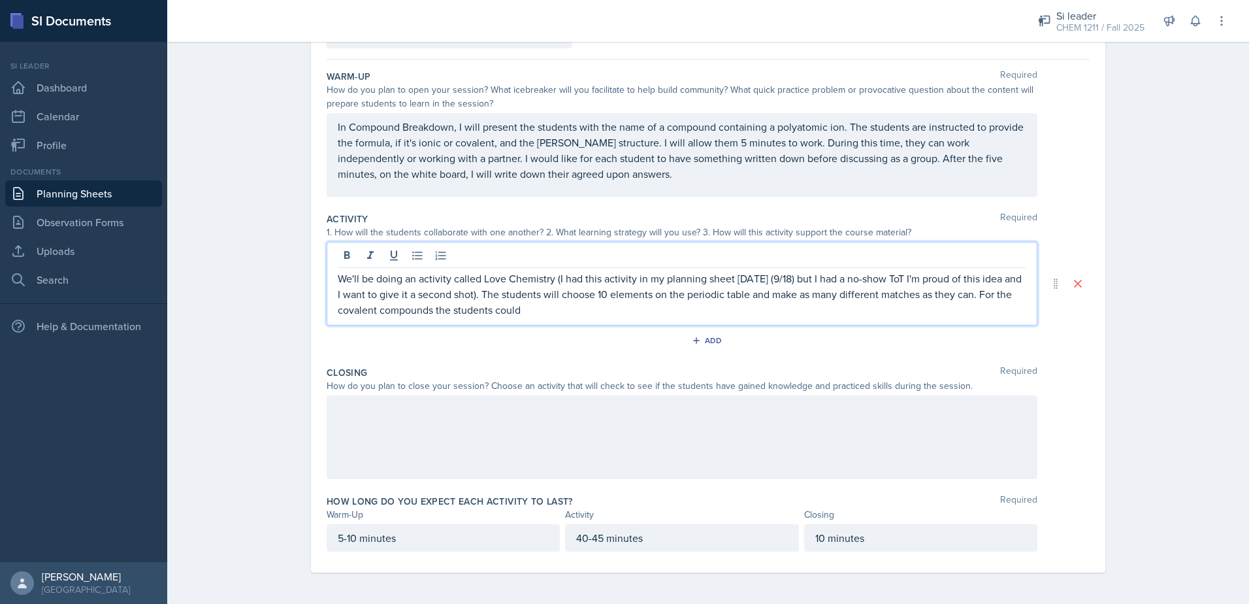
click at [598, 312] on p "We'll be doing an activity called Love Chemistry (I had this activity in my pla…" at bounding box center [682, 293] width 689 height 47
click at [363, 315] on p "We'll be doing an activity called Love Chemistry (I had this activity in my pla…" at bounding box center [682, 293] width 689 height 47
drag, startPoint x: 370, startPoint y: 311, endPoint x: 591, endPoint y: 314, distance: 221.5
click at [591, 314] on p "We'll be doing an activity called Love Chemistry (I had this activity in my pla…" at bounding box center [682, 293] width 689 height 47
click at [585, 320] on div "We'll be doing an activity called Love Chemistry (I had this activity in my pla…" at bounding box center [682, 284] width 711 height 84
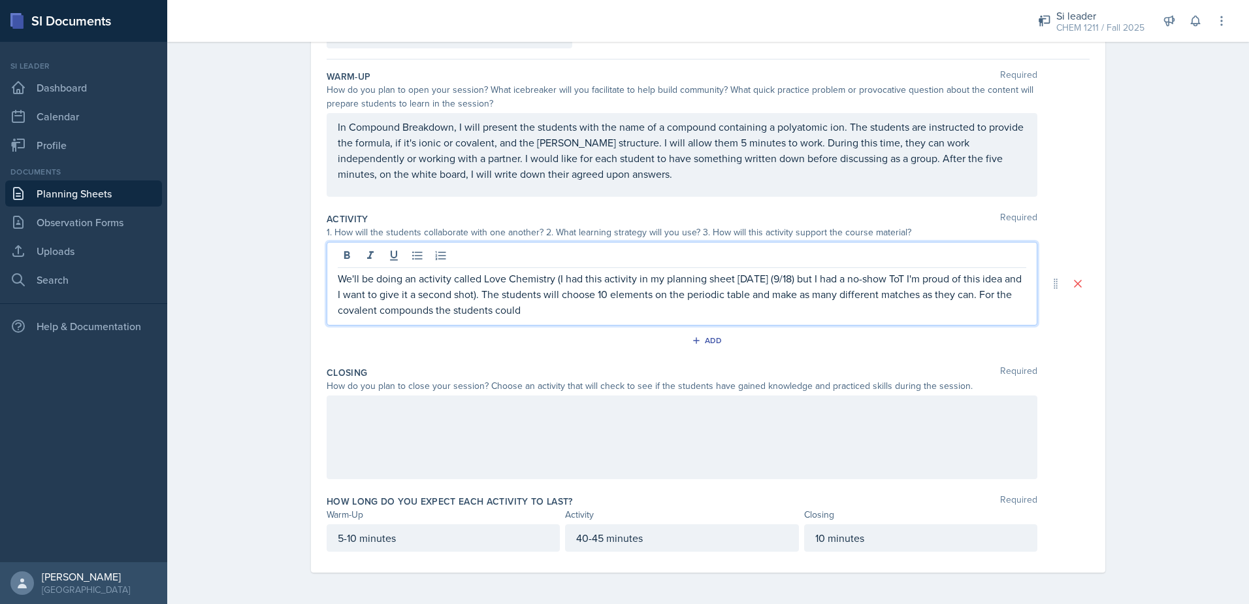
click at [496, 316] on p "We'll be doing an activity called Love Chemistry (I had this activity in my pla…" at bounding box center [682, 293] width 689 height 47
click at [471, 315] on p "We'll be doing an activity called Love Chemistry (I had this activity in my pla…" at bounding box center [682, 293] width 689 height 47
click at [545, 311] on p "We'll be doing an activity called Love Chemistry (I had this activity in my pla…" at bounding box center [682, 293] width 689 height 47
click at [552, 314] on p "We'll be doing an activity called Love Chemistry (I had this activity in my pla…" at bounding box center [682, 293] width 689 height 47
click at [553, 312] on p "We'll be doing an activity called Love Chemistry (I had this activity in my pla…" at bounding box center [682, 293] width 689 height 47
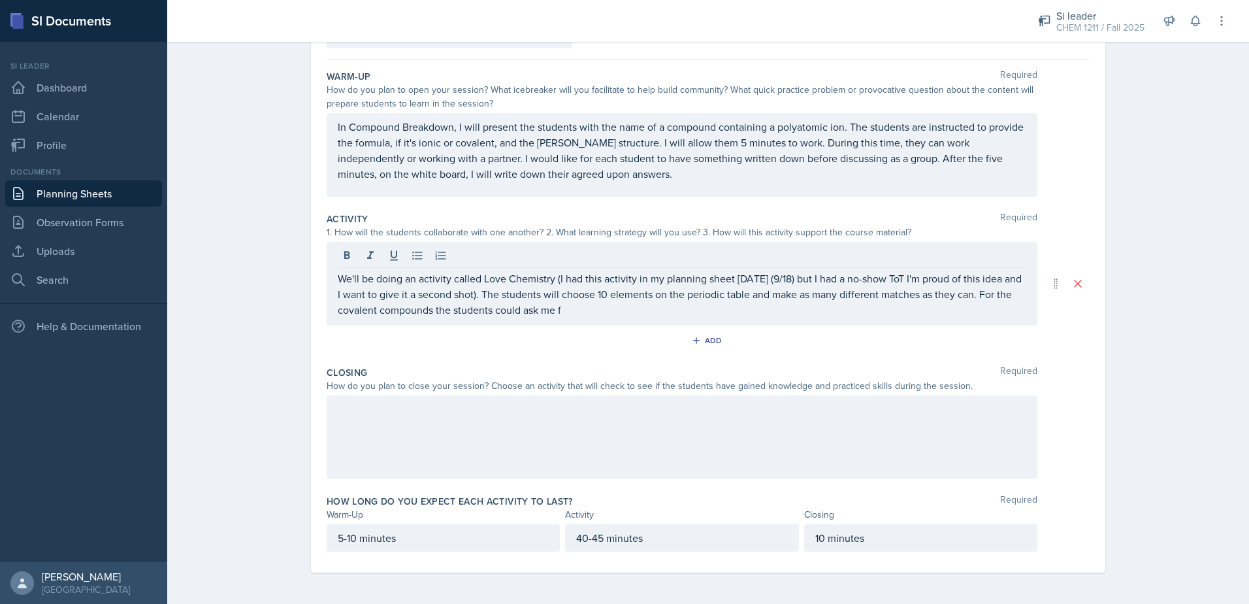
drag, startPoint x: 331, startPoint y: 312, endPoint x: 625, endPoint y: 310, distance: 294.0
click at [625, 310] on div "We'll be doing an activity called Love Chemistry (I had this activity in my pla…" at bounding box center [682, 284] width 711 height 84
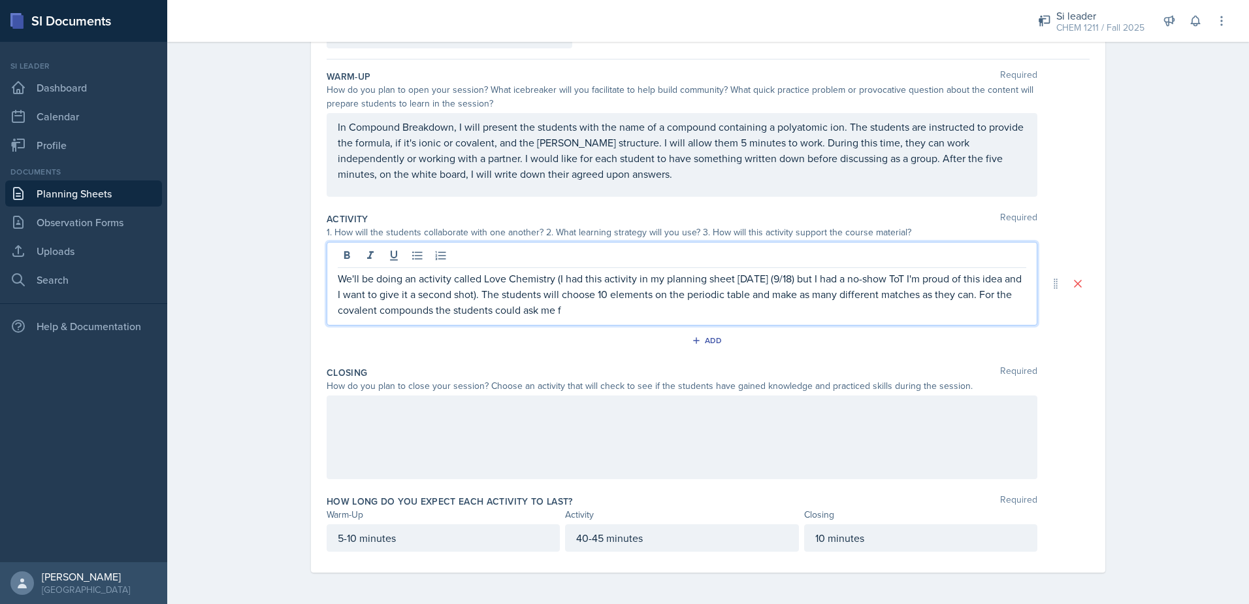
drag, startPoint x: 617, startPoint y: 311, endPoint x: 314, endPoint y: 331, distance: 304.4
click at [314, 331] on div "Date [DATE] [DATE] 31 1 2 3 4 5 6 7 8 9 10 11 12 13 14 15 16 17 18 19 20 21 22 …" at bounding box center [708, 284] width 794 height 578
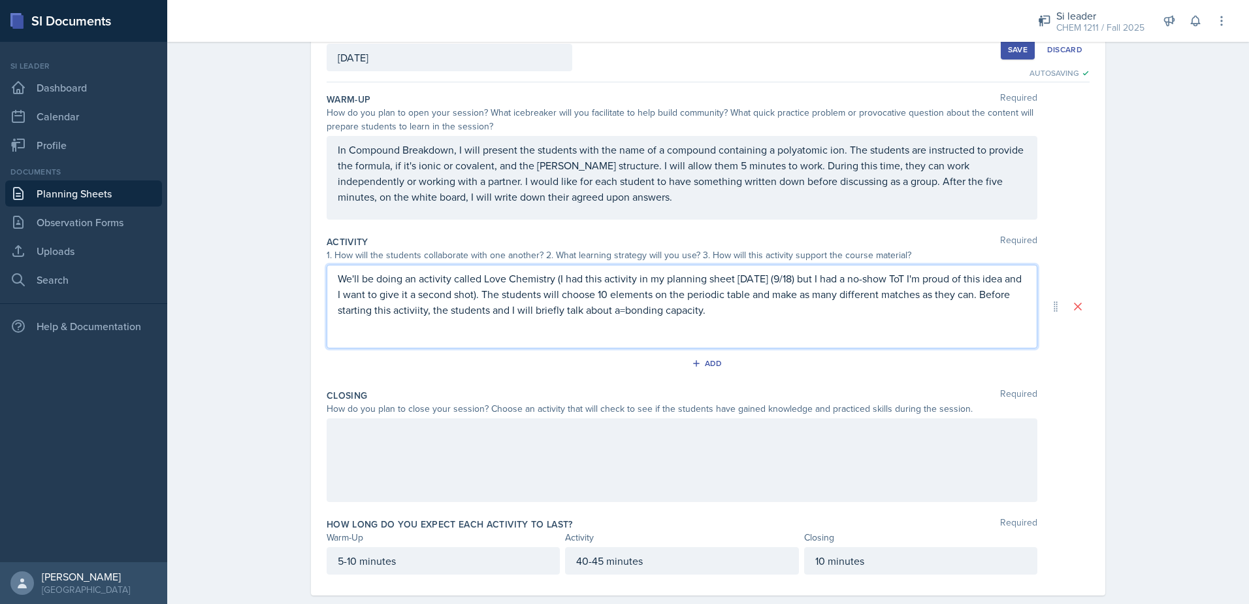
click at [651, 307] on p "We'll be doing an activity called Love Chemistry (I had this activity in my pla…" at bounding box center [682, 293] width 689 height 47
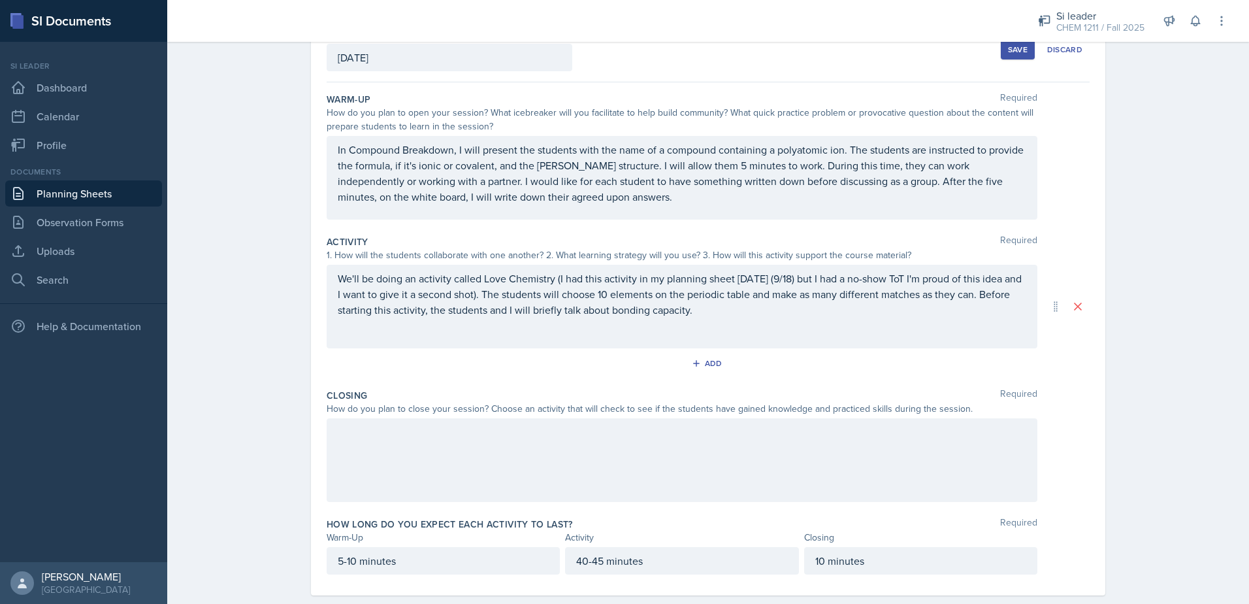
scroll to position [108, 0]
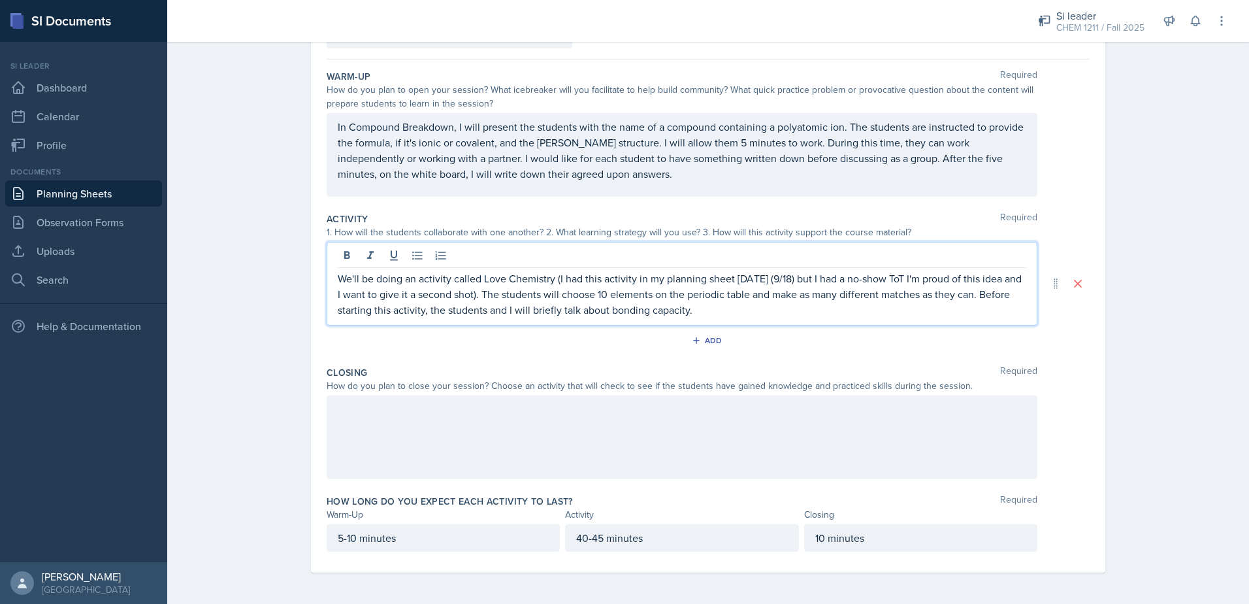
click at [796, 317] on p "We'll be doing an activity called Love Chemistry (I had this activity in my pla…" at bounding box center [682, 293] width 689 height 47
click at [600, 316] on p "We'll be doing an activity called Love Chemistry (I had this activity in my pla…" at bounding box center [682, 293] width 689 height 47
click at [803, 311] on p "We'll be doing an activity called Love Chemistry (I had this activity in my pla…" at bounding box center [682, 293] width 689 height 47
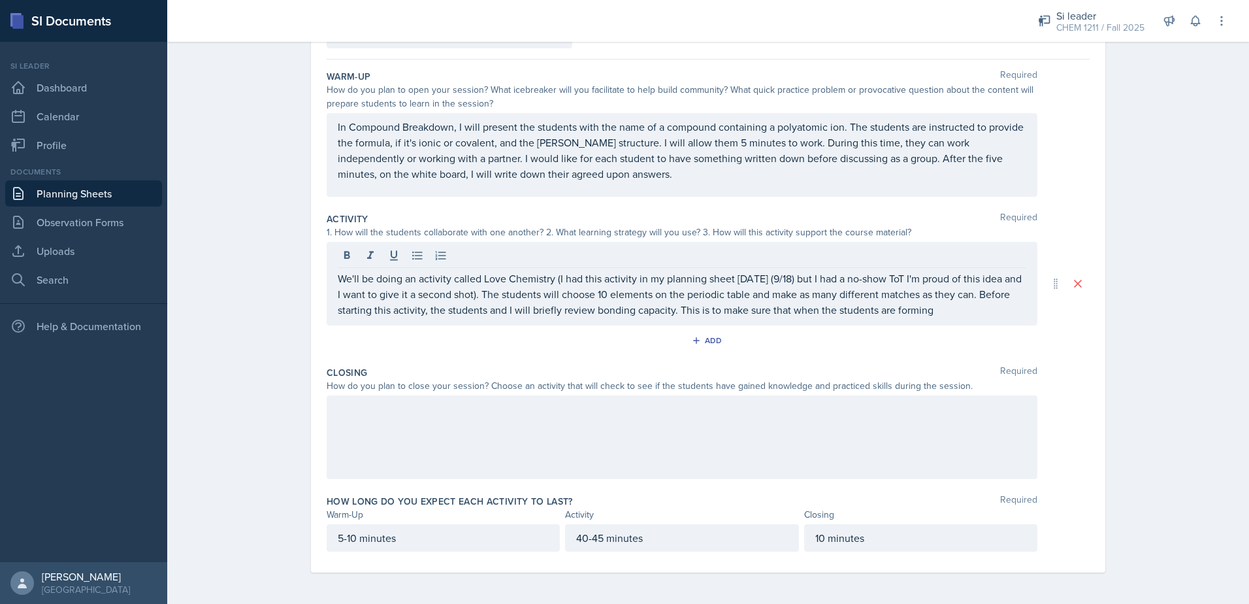
click at [981, 326] on div "Activity Required 1. How will the students collaborate with one another? 2. Wha…" at bounding box center [708, 284] width 763 height 154
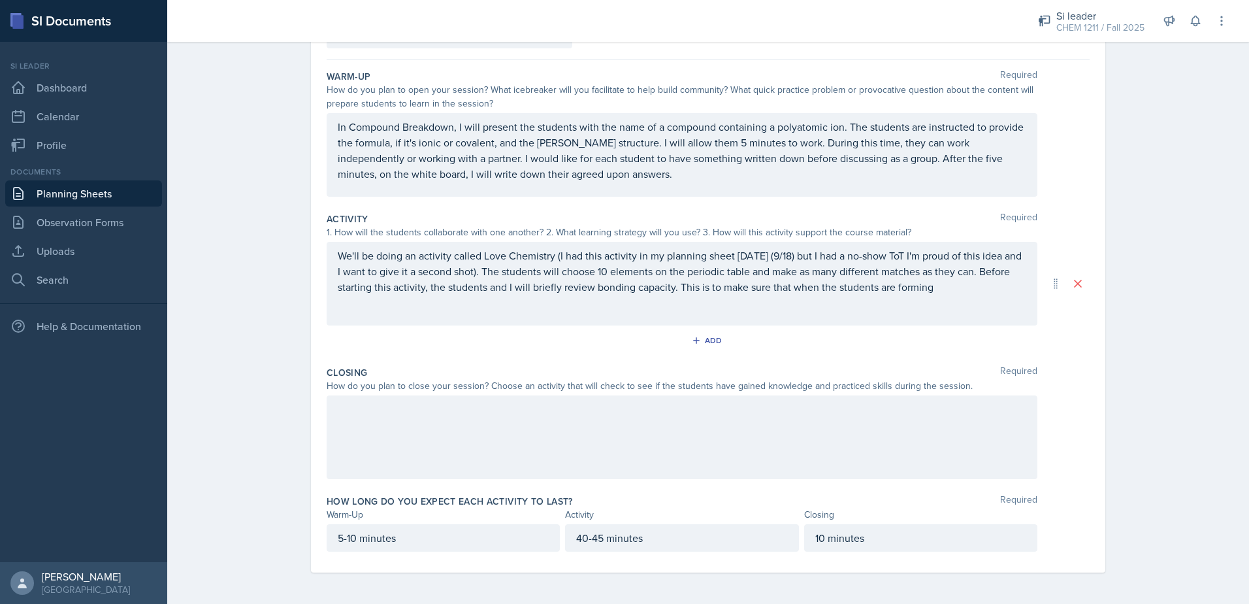
drag, startPoint x: 975, startPoint y: 305, endPoint x: 979, endPoint y: 297, distance: 9.6
click at [975, 304] on div "We'll be doing an activity called Love Chemistry (I had this activity in my pla…" at bounding box center [682, 284] width 711 height 84
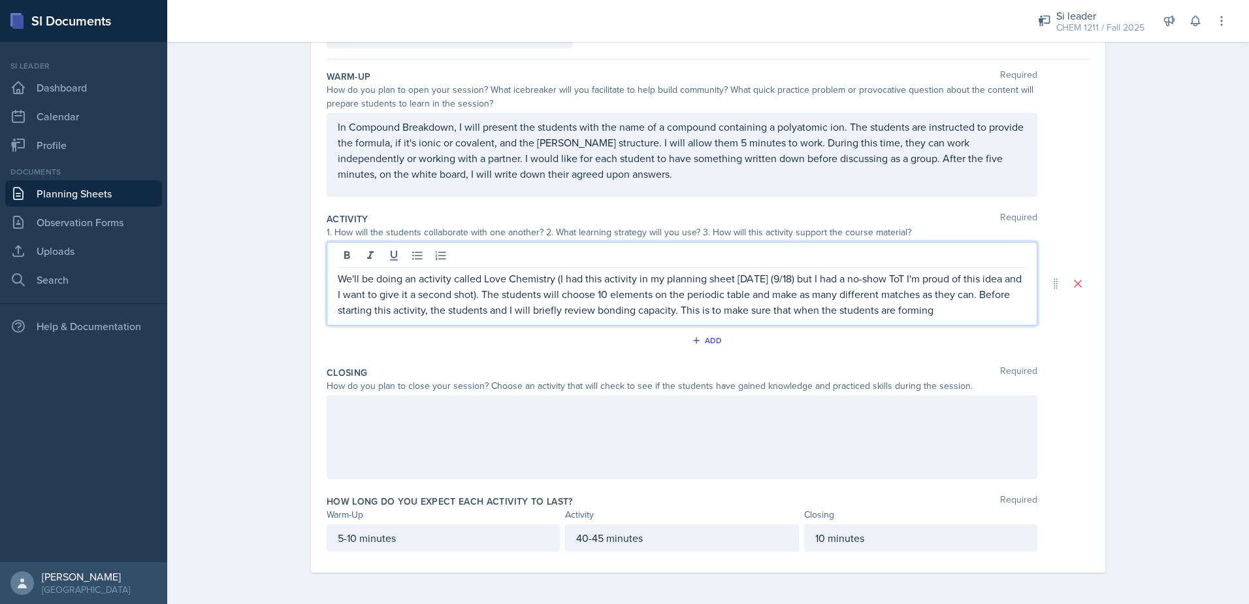
click at [976, 306] on p "We'll be doing an activity called Love Chemistry (I had this activity in my pla…" at bounding box center [682, 293] width 689 height 47
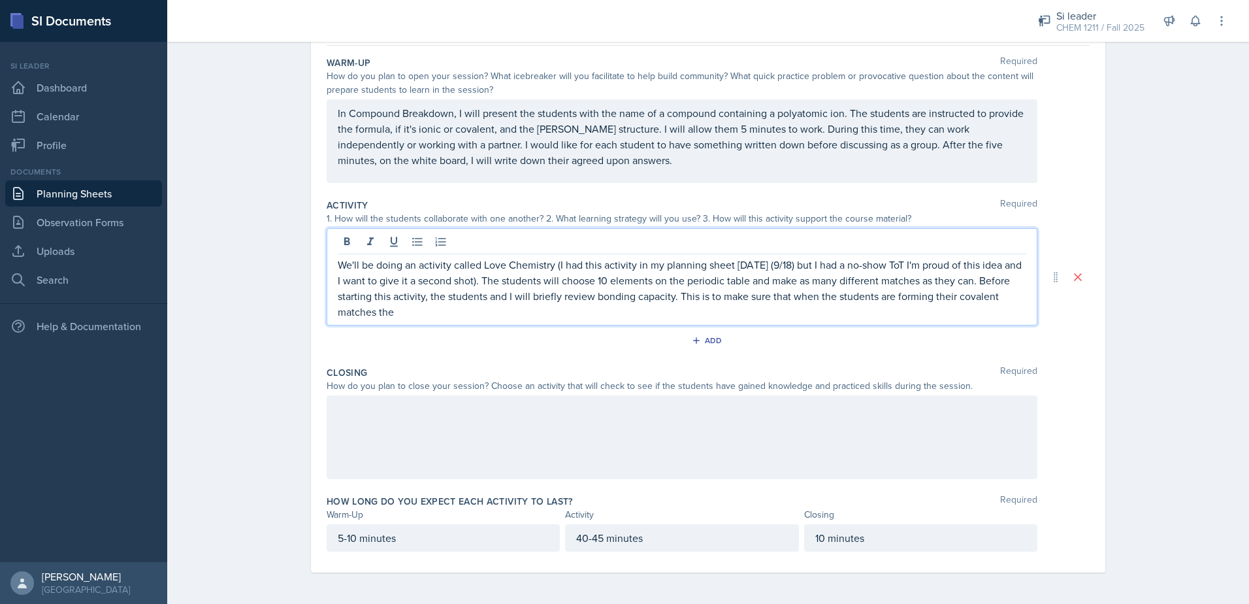
click at [1017, 283] on p "We'll be doing an activity called Love Chemistry (I had this activity in my pla…" at bounding box center [682, 288] width 689 height 63
drag, startPoint x: 998, startPoint y: 308, endPoint x: 987, endPoint y: 319, distance: 15.3
click at [997, 311] on p "We'll be doing an activity called Love Chemistry (I had this activity in my pla…" at bounding box center [682, 288] width 689 height 63
drag, startPoint x: 593, startPoint y: 305, endPoint x: 594, endPoint y: 293, distance: 12.5
click at [592, 301] on p "We'll be doing an activity called Love Chemistry (I had this activity in my pla…" at bounding box center [682, 288] width 689 height 63
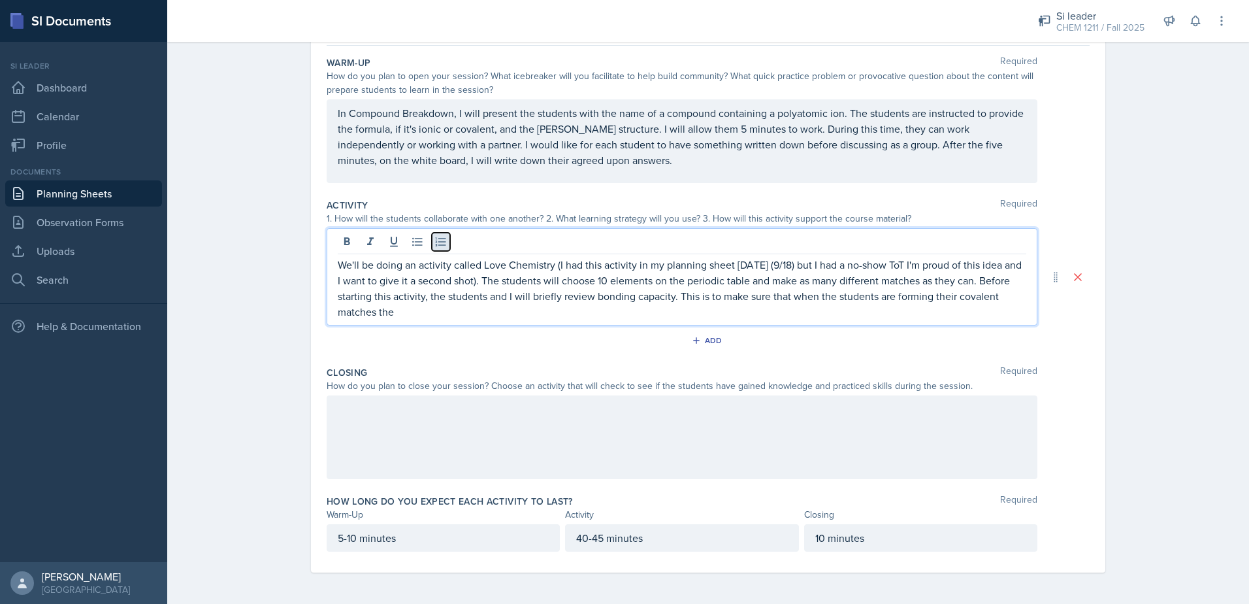
click at [434, 237] on icon at bounding box center [440, 241] width 13 height 13
click at [464, 310] on p "We'll be doing an activity called Love Chemistry (I had this activity in my pla…" at bounding box center [687, 288] width 678 height 63
click at [465, 316] on p "We'll be doing an activity called Love Chemistry (I had this activity in my pla…" at bounding box center [687, 288] width 678 height 63
click at [735, 301] on p "We'll be doing an activity called Love Chemistry (I had this activity in my pla…" at bounding box center [687, 288] width 678 height 63
click at [702, 312] on p "We'll be doing an activity called Love Chemistry (I had this activity in my pla…" at bounding box center [687, 288] width 678 height 63
